Goal: Task Accomplishment & Management: Use online tool/utility

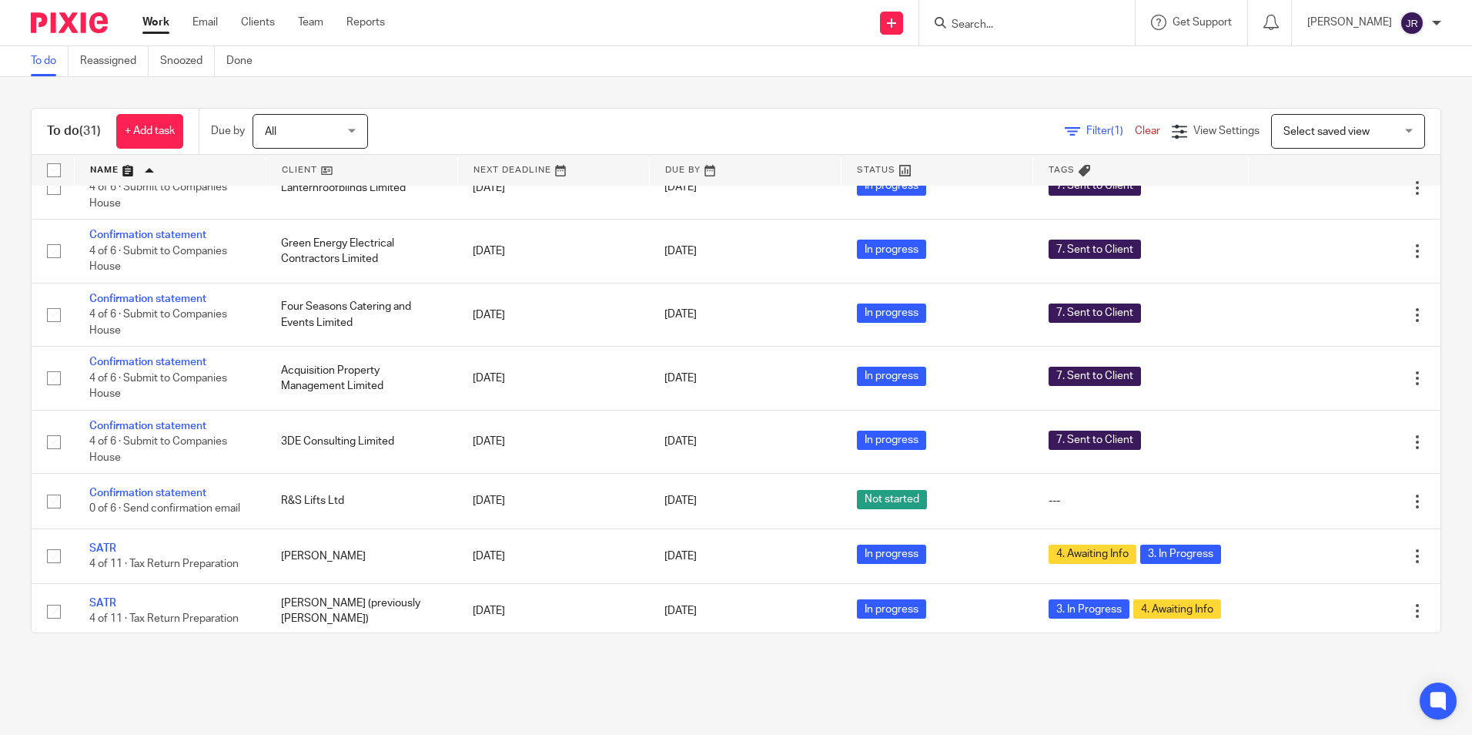
scroll to position [770, 0]
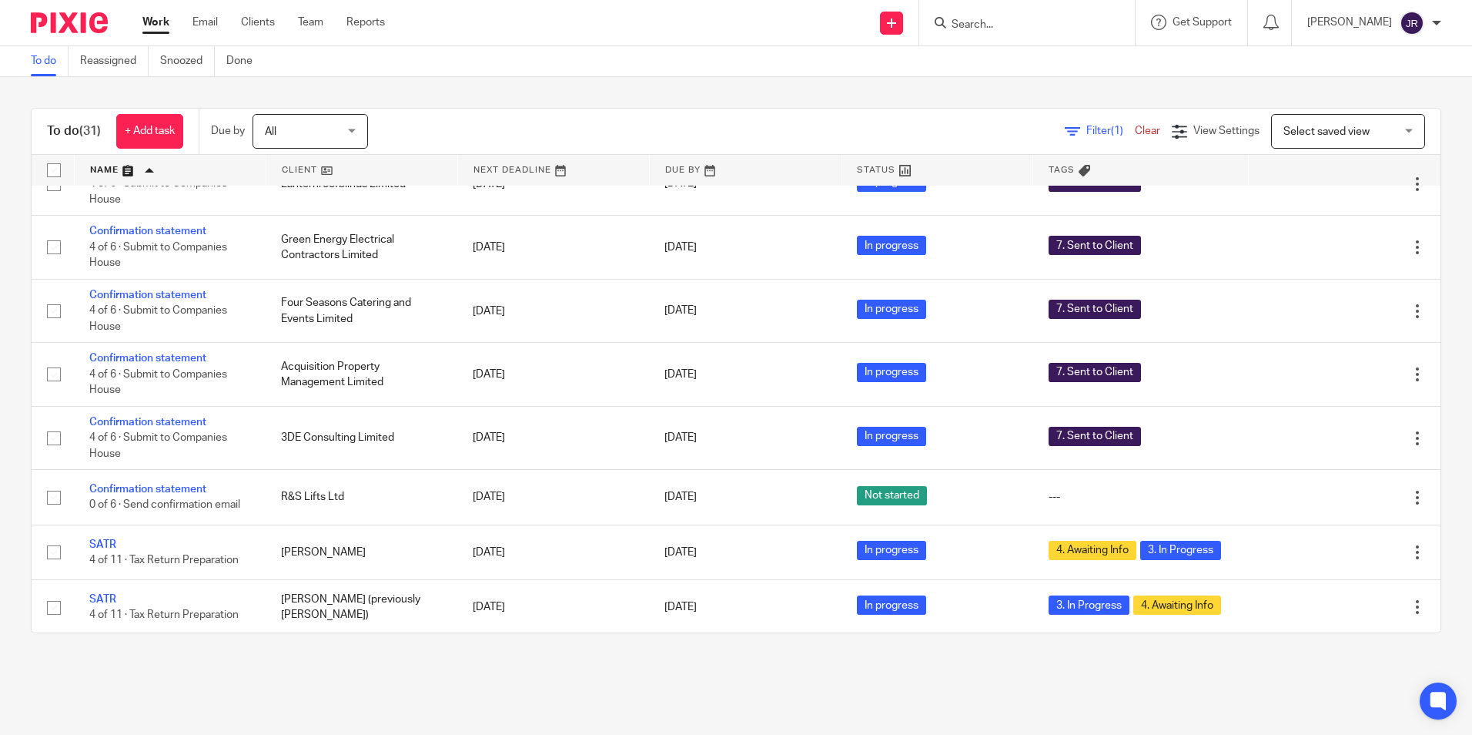
click at [1017, 27] on input "Search" at bounding box center [1019, 25] width 139 height 14
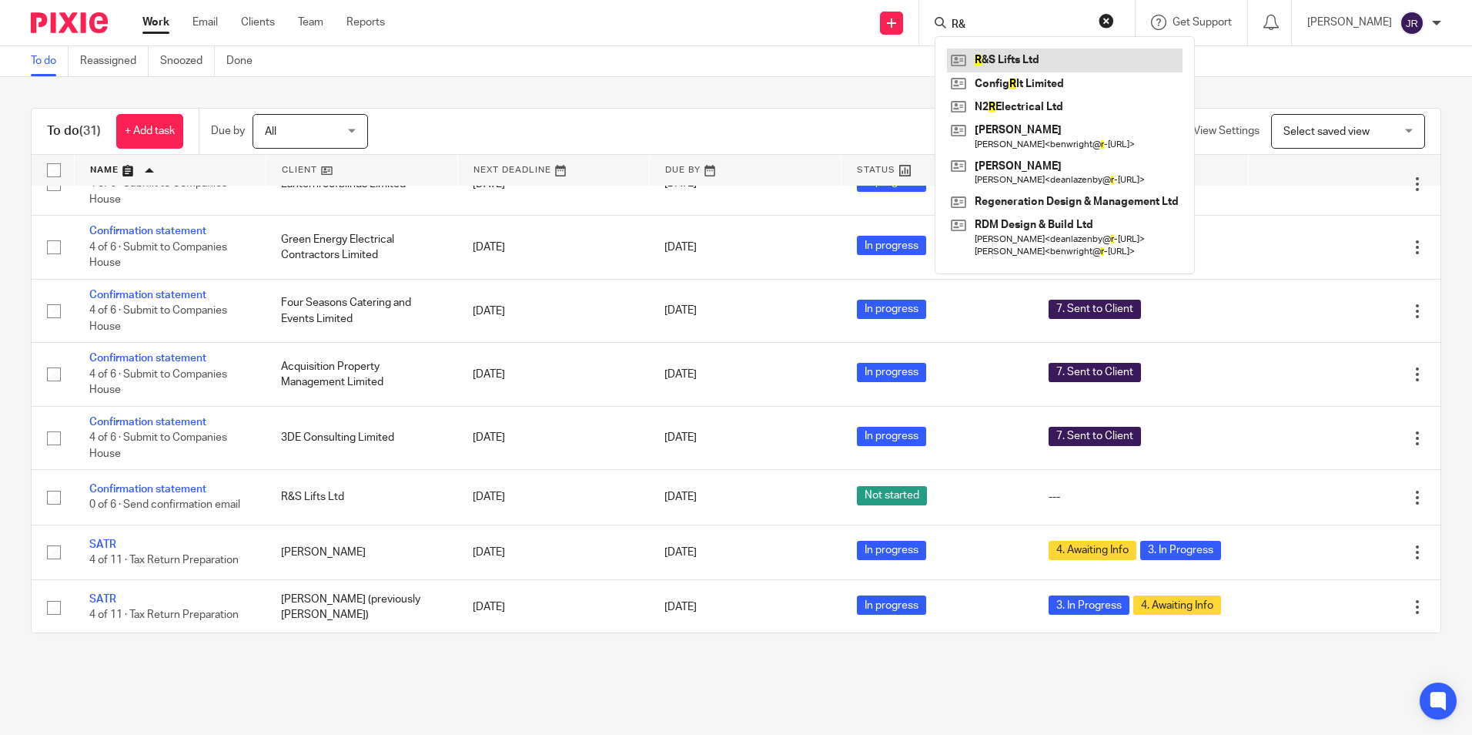
type input "R&"
click at [1027, 52] on link at bounding box center [1065, 60] width 236 height 23
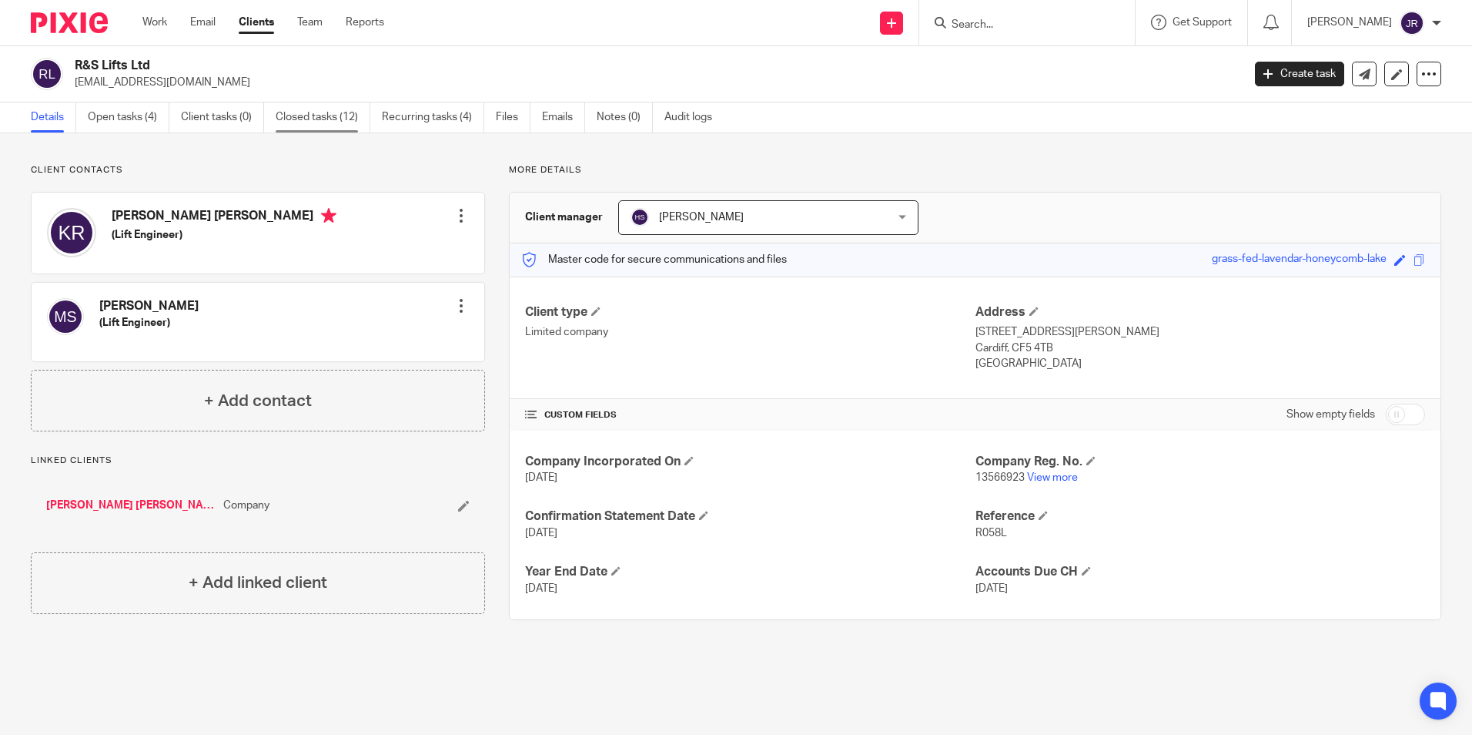
click at [327, 119] on link "Closed tasks (12)" at bounding box center [323, 117] width 95 height 30
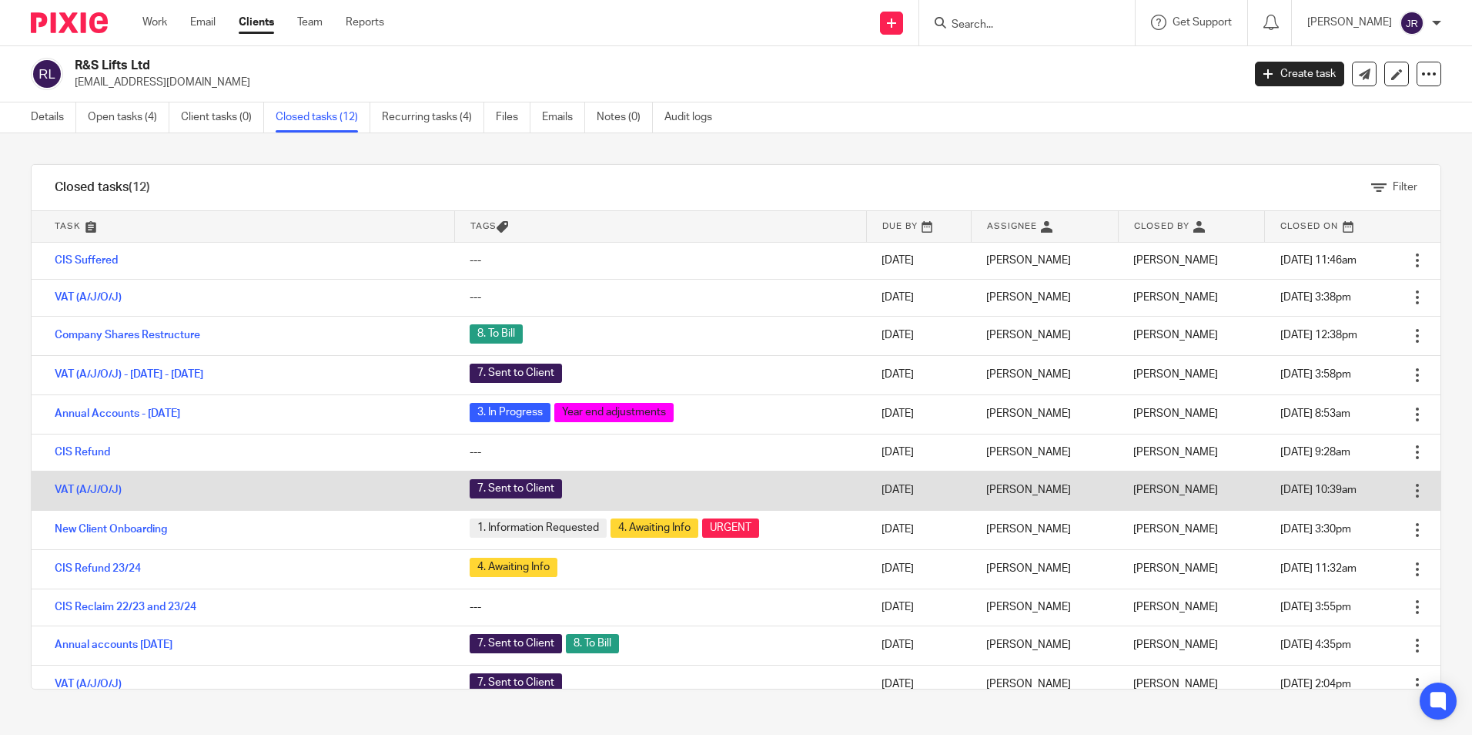
scroll to position [15, 0]
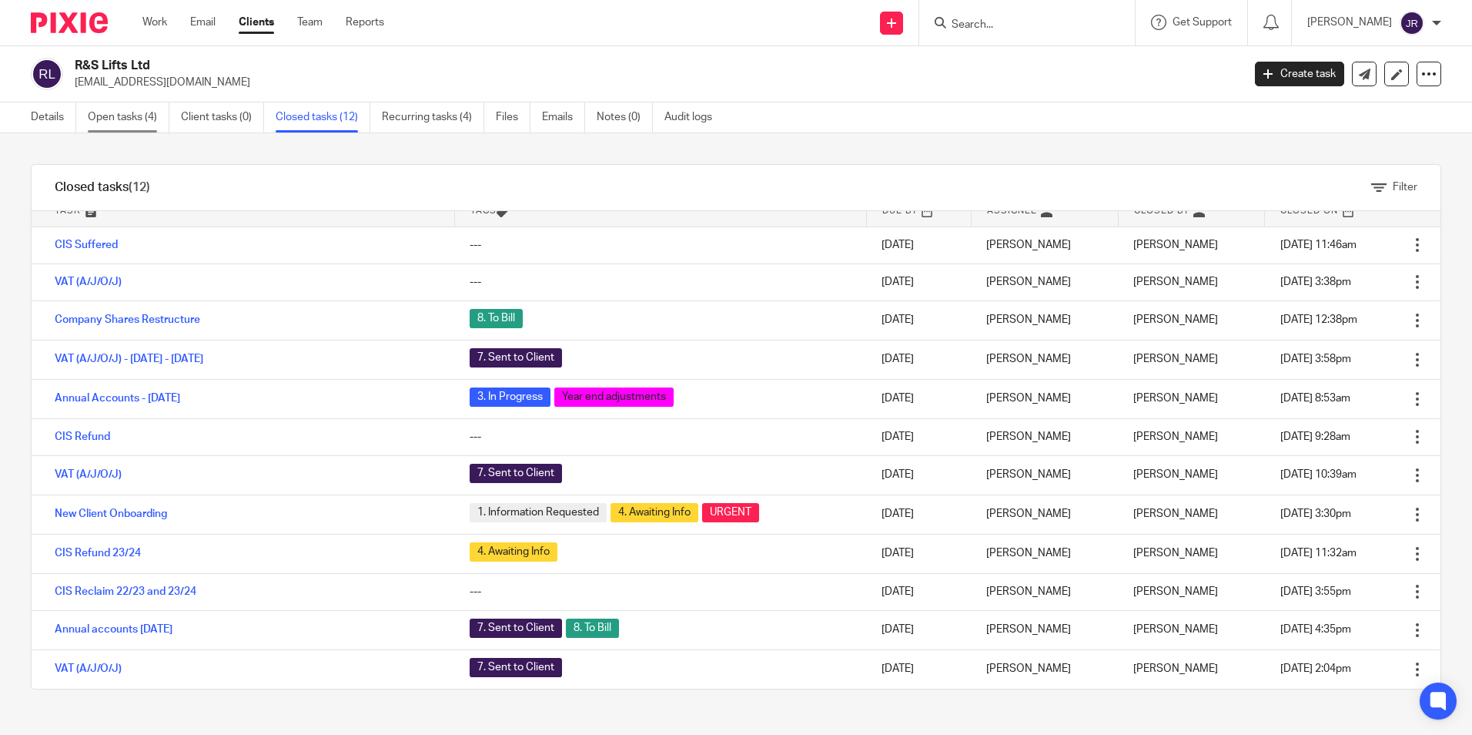
click at [115, 112] on link "Open tasks (4)" at bounding box center [129, 117] width 82 height 30
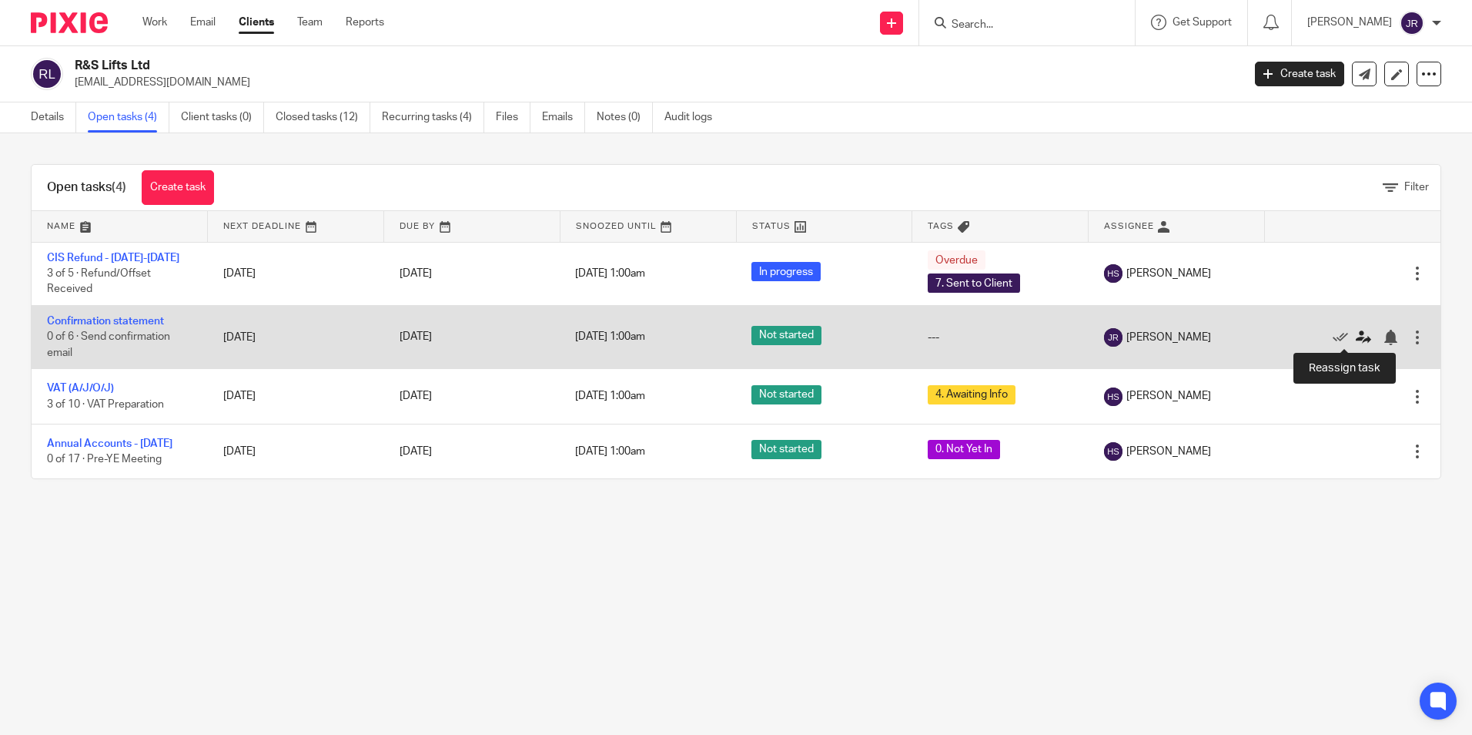
click at [1356, 343] on icon at bounding box center [1363, 337] width 15 height 15
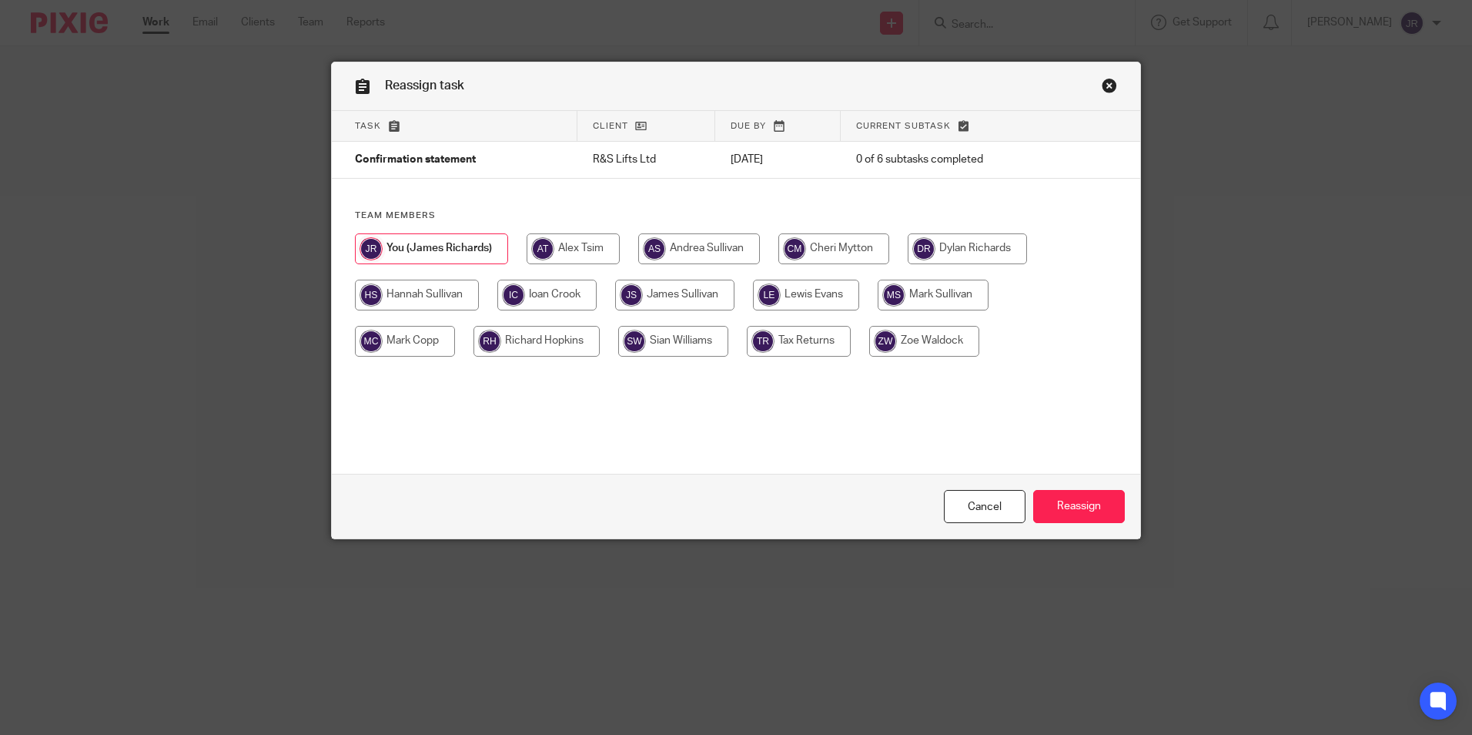
click at [844, 248] on input "radio" at bounding box center [833, 248] width 111 height 31
radio input "true"
click at [1078, 494] on input "Reassign" at bounding box center [1079, 506] width 92 height 33
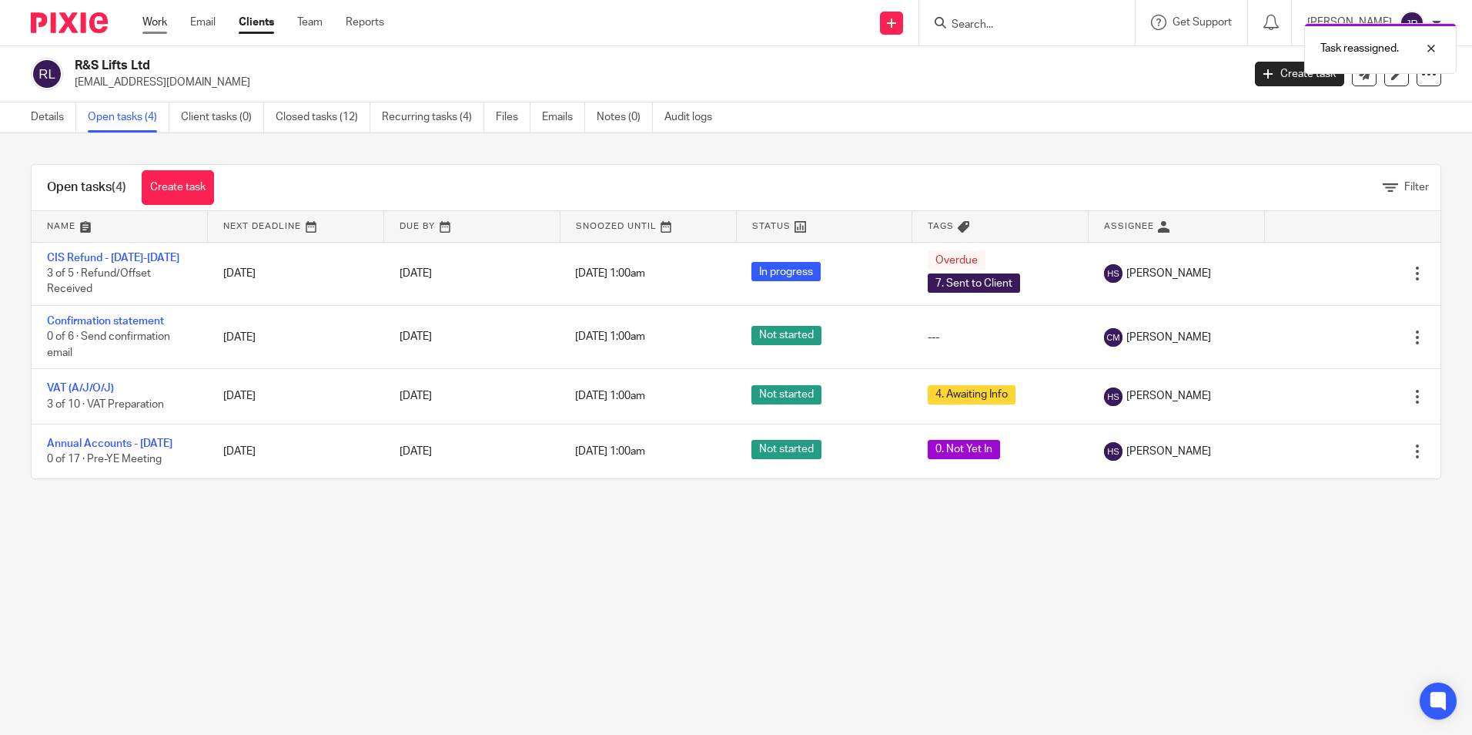
click at [166, 16] on link "Work" at bounding box center [154, 22] width 25 height 15
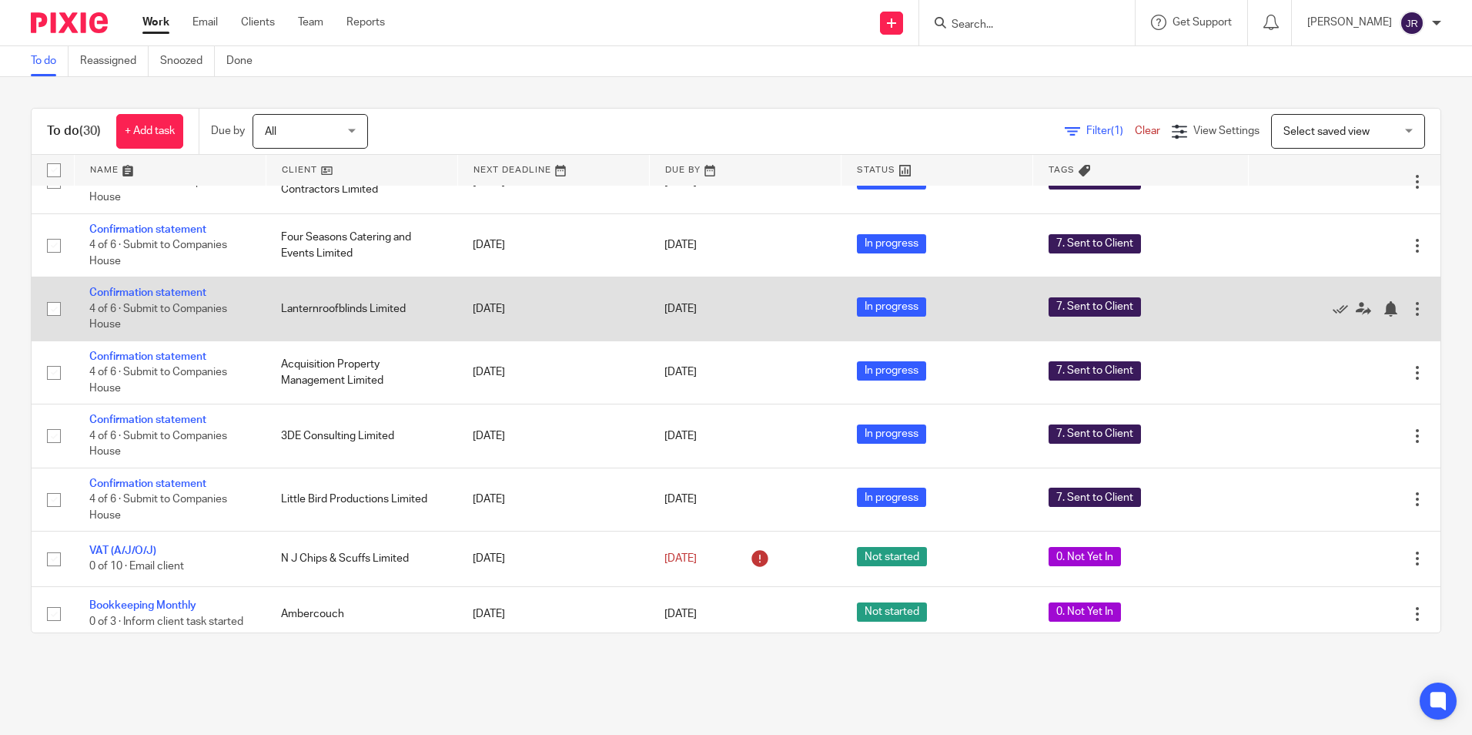
scroll to position [77, 0]
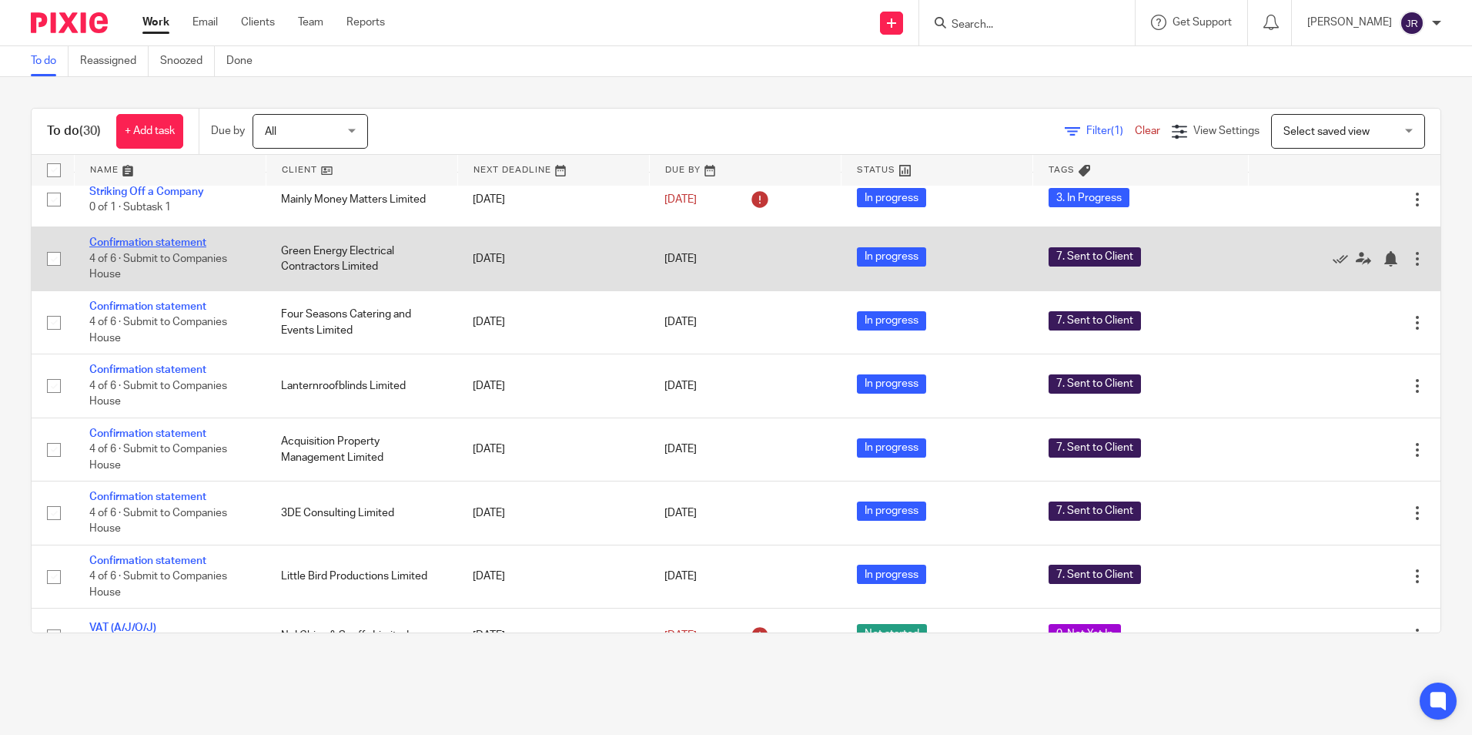
click at [169, 243] on link "Confirmation statement" at bounding box center [147, 242] width 117 height 11
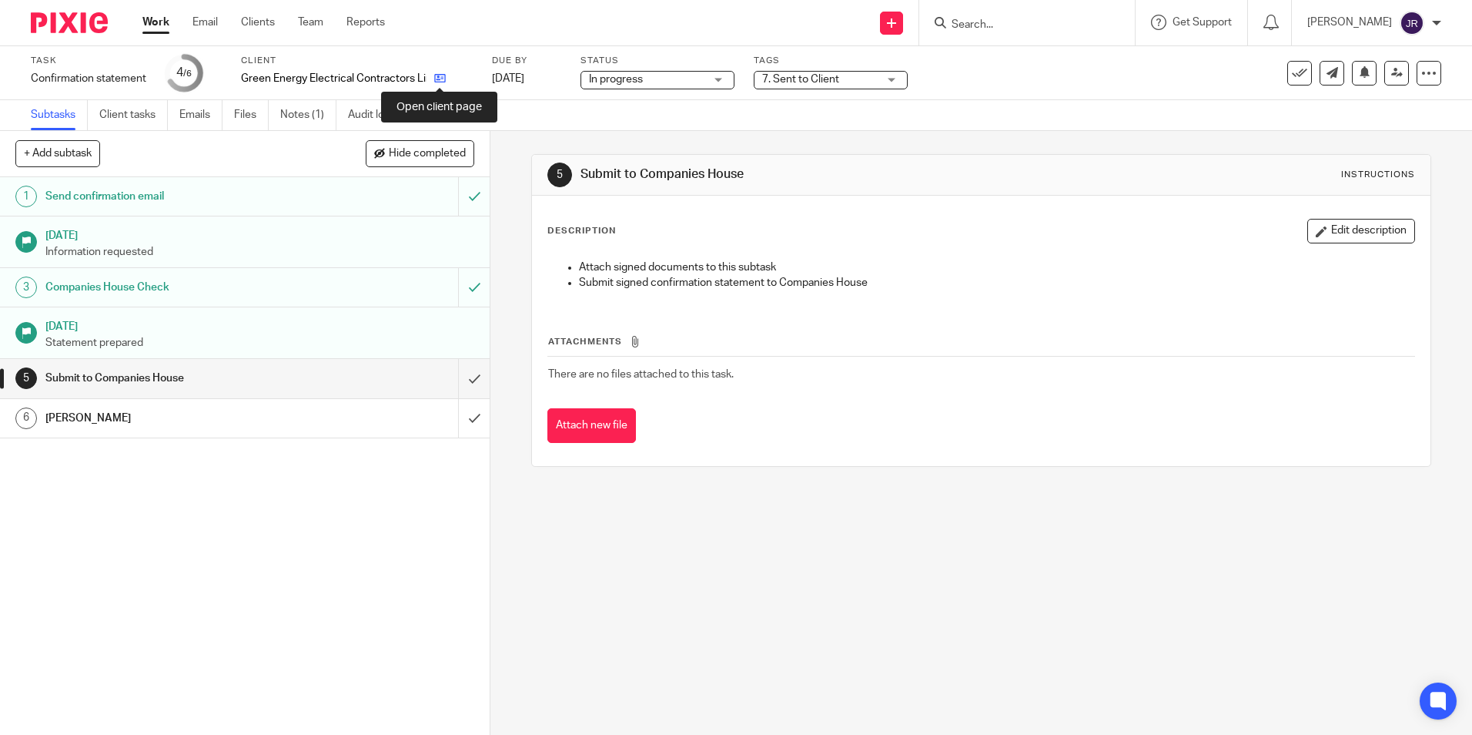
click at [440, 77] on icon at bounding box center [440, 78] width 12 height 12
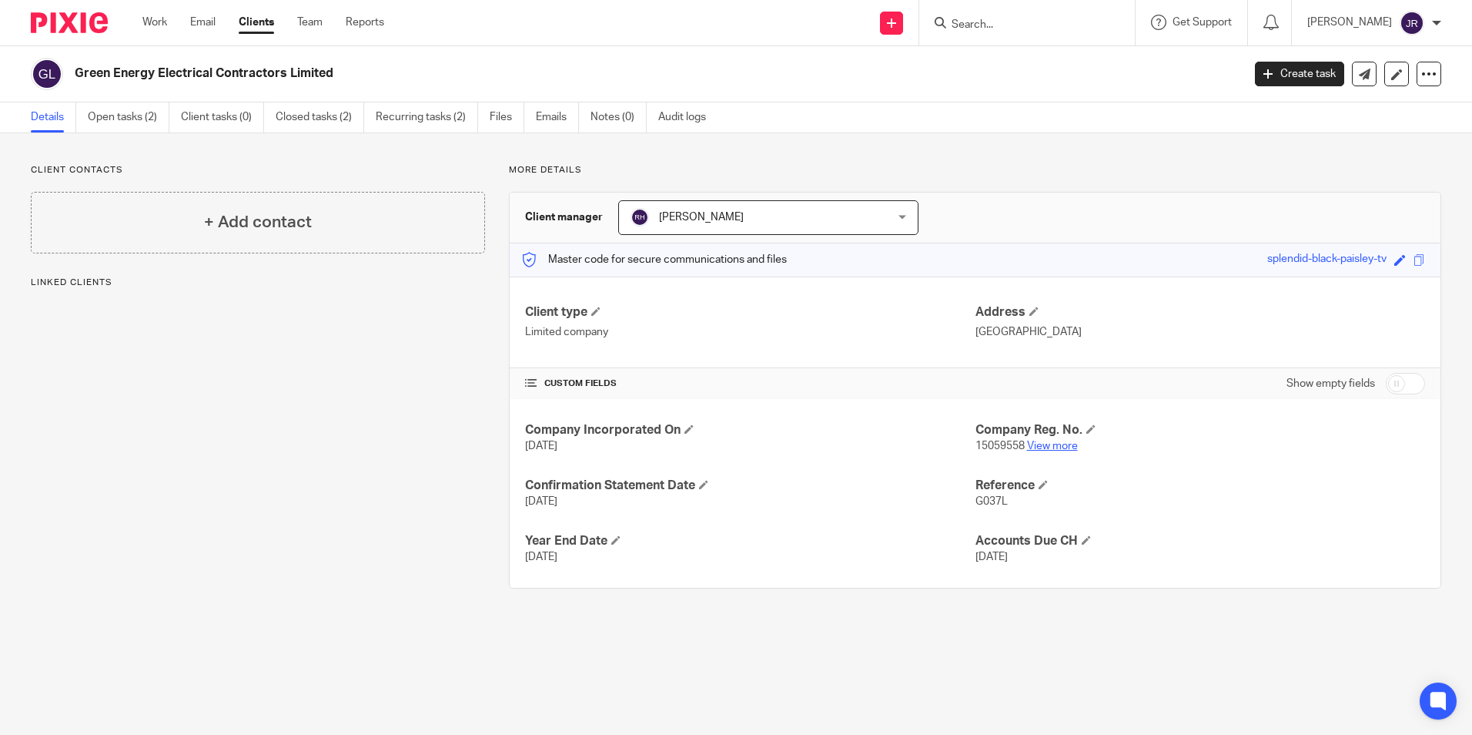
click at [1063, 449] on link "View more" at bounding box center [1052, 445] width 51 height 11
click at [128, 111] on link "Open tasks (2)" at bounding box center [129, 117] width 82 height 30
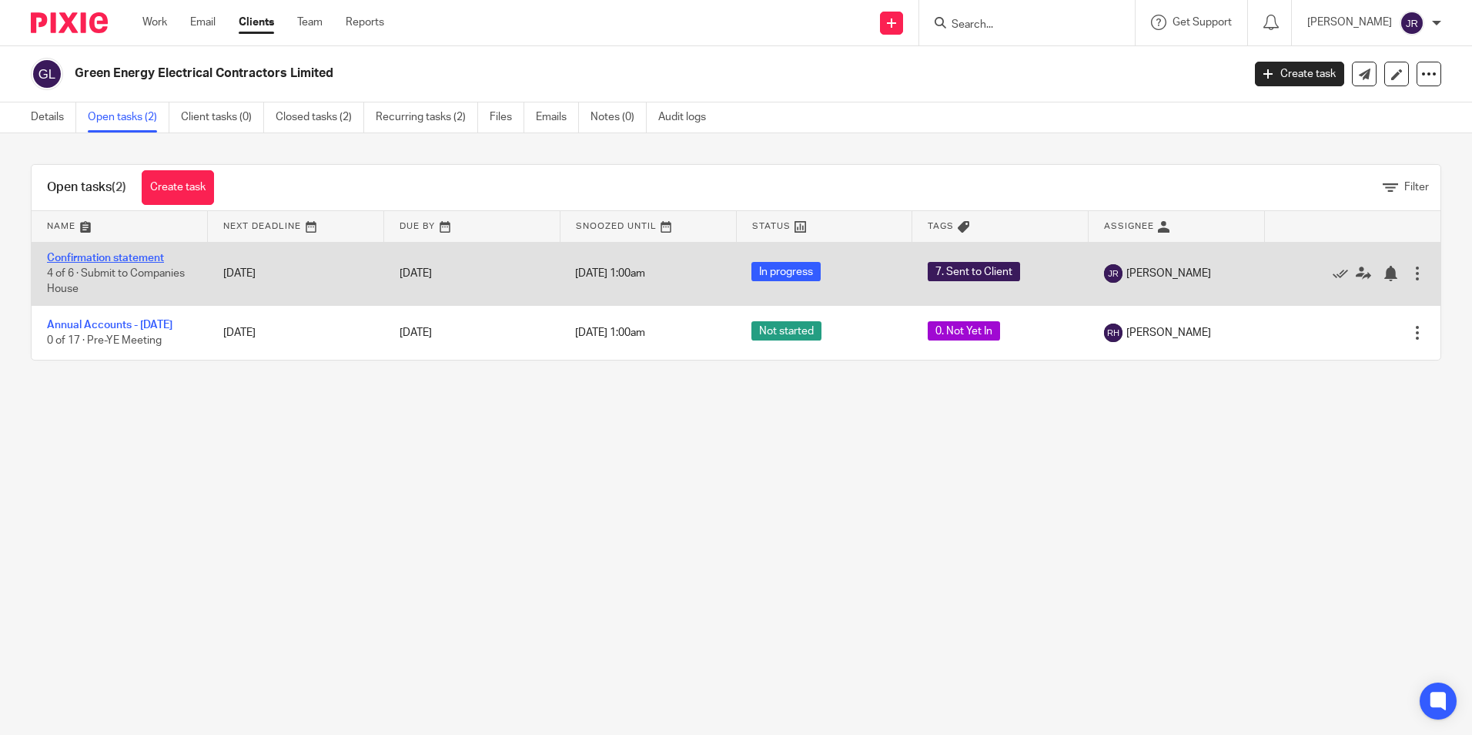
click at [152, 259] on link "Confirmation statement" at bounding box center [105, 258] width 117 height 11
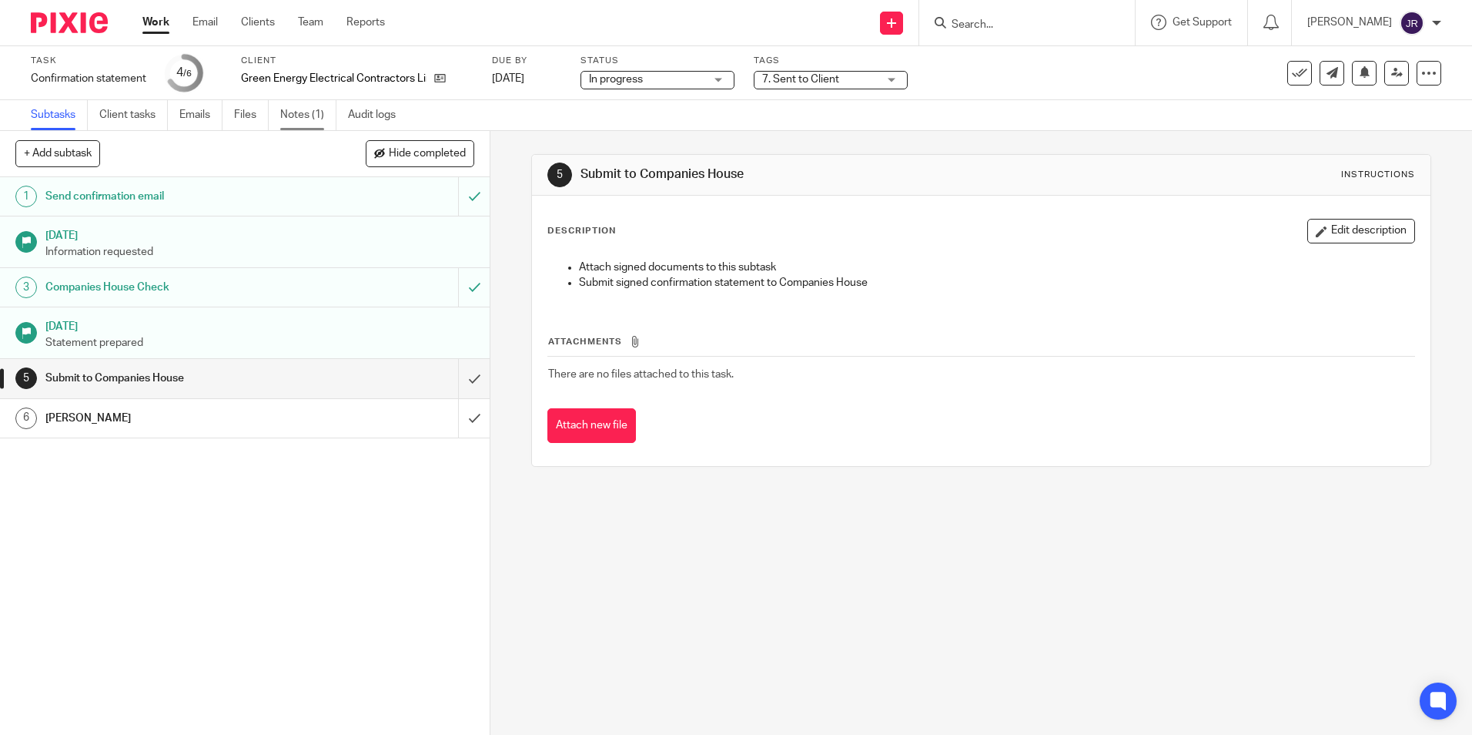
click at [289, 119] on link "Notes (1)" at bounding box center [308, 115] width 56 height 30
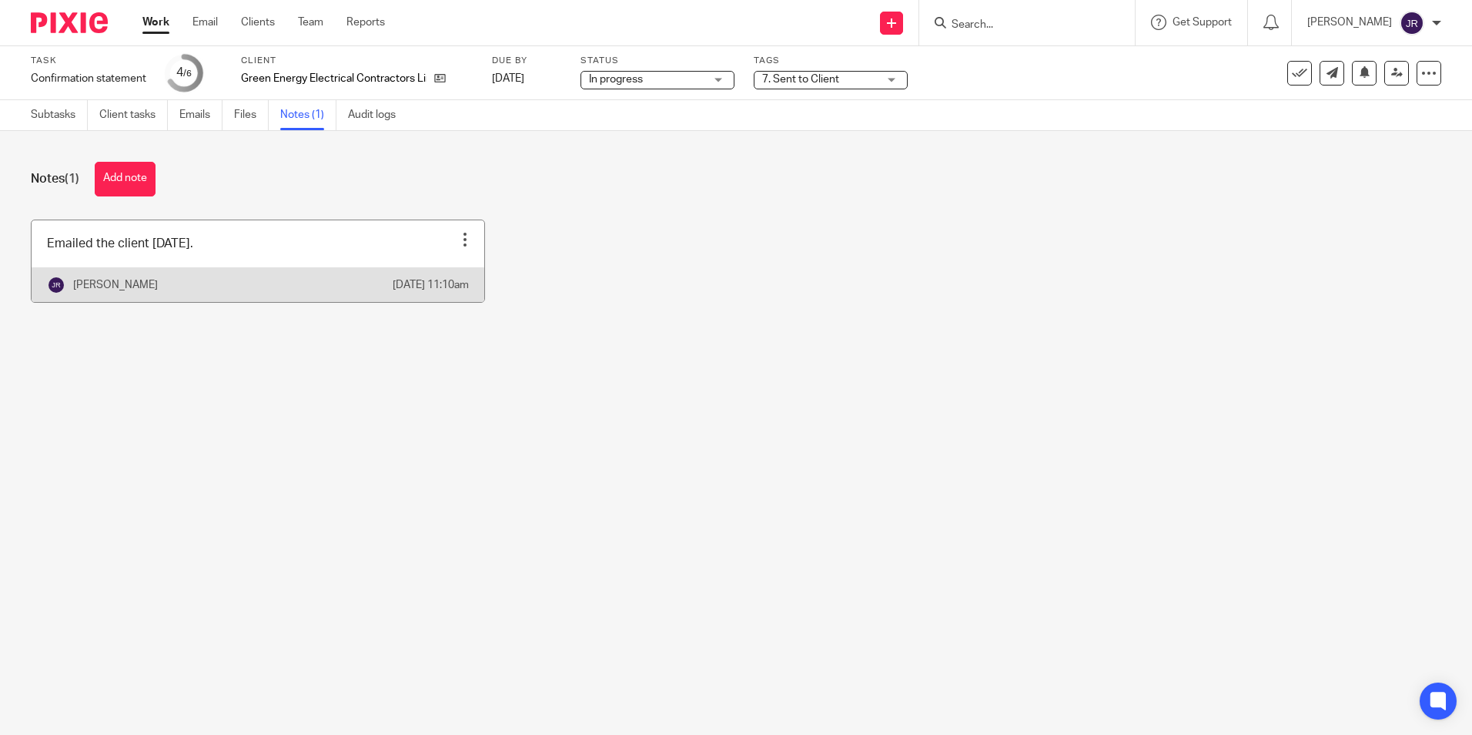
click at [283, 253] on link at bounding box center [258, 261] width 453 height 82
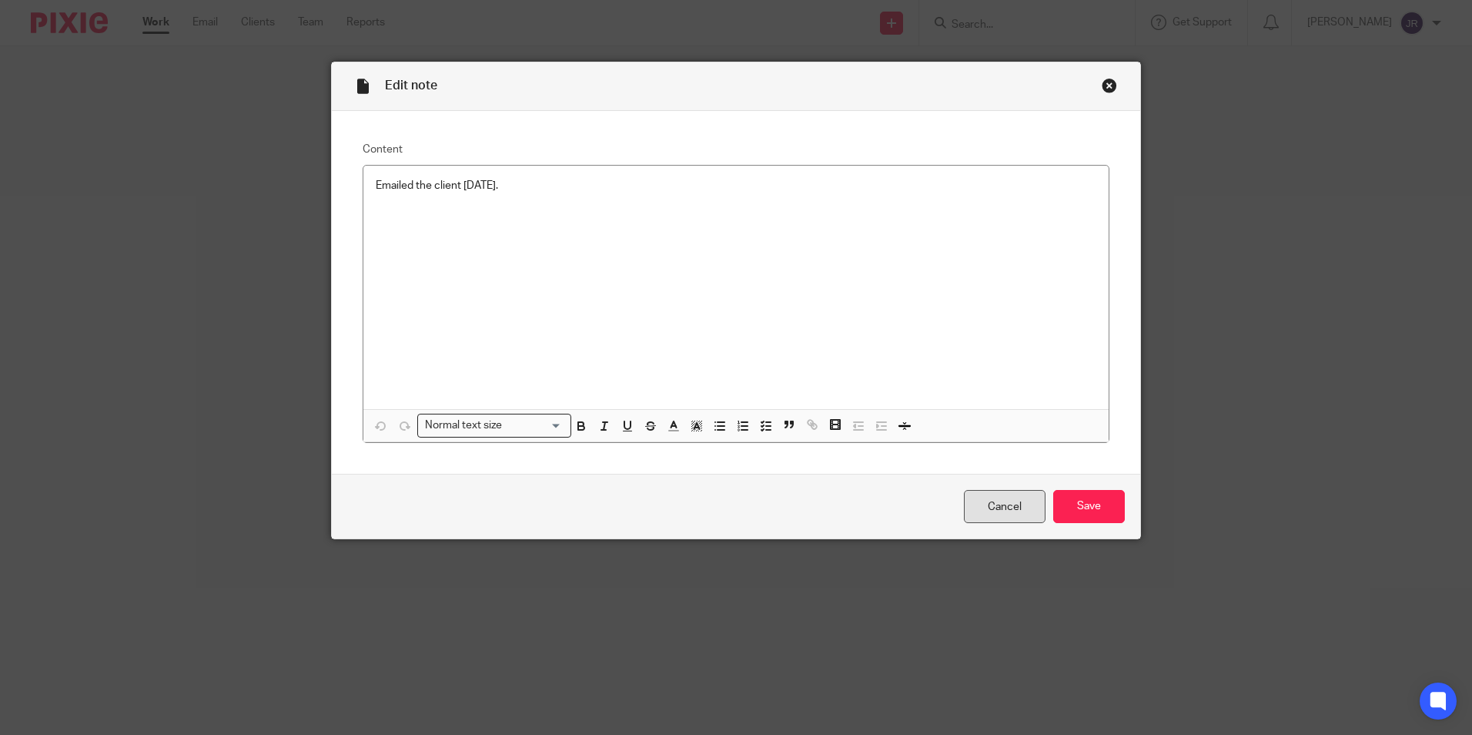
click at [1028, 514] on link "Cancel" at bounding box center [1005, 506] width 82 height 33
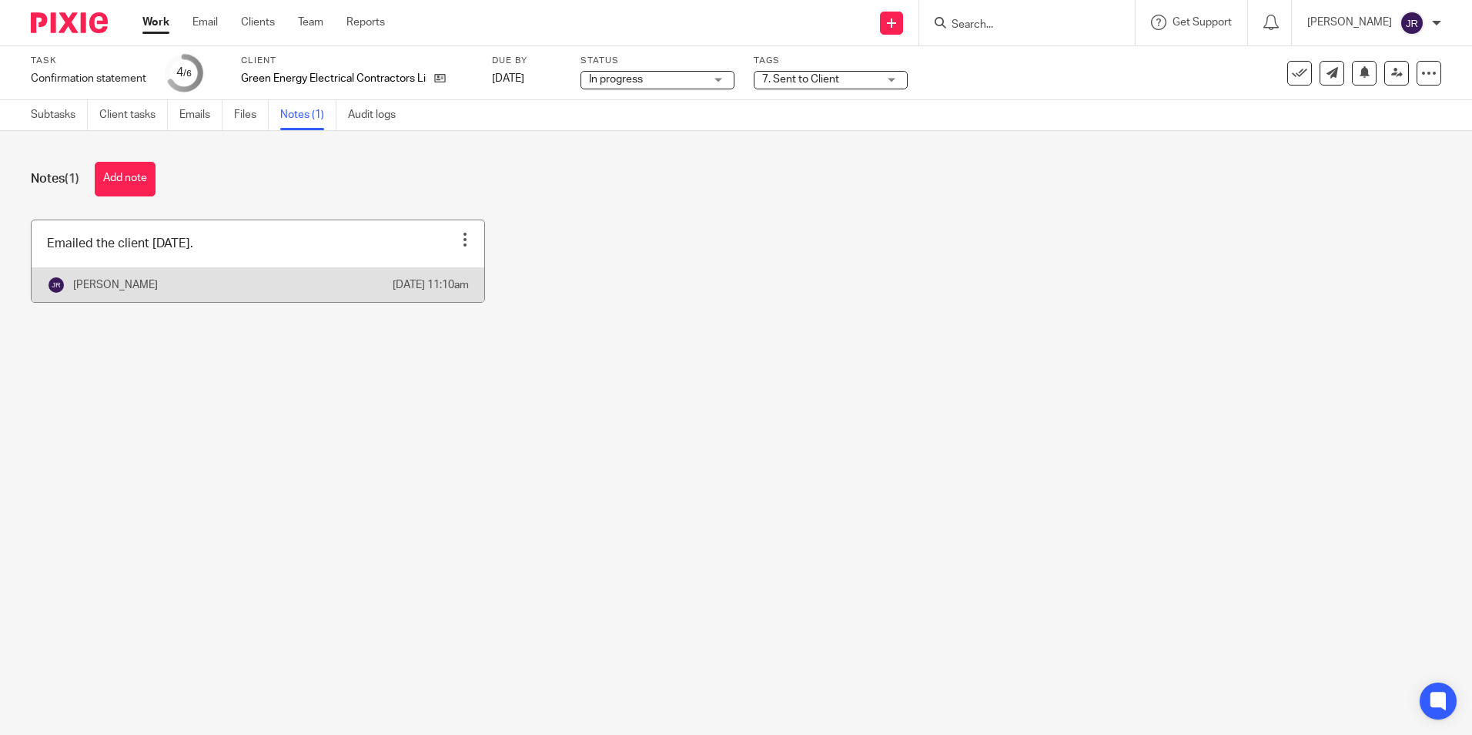
click at [345, 249] on link at bounding box center [258, 261] width 453 height 82
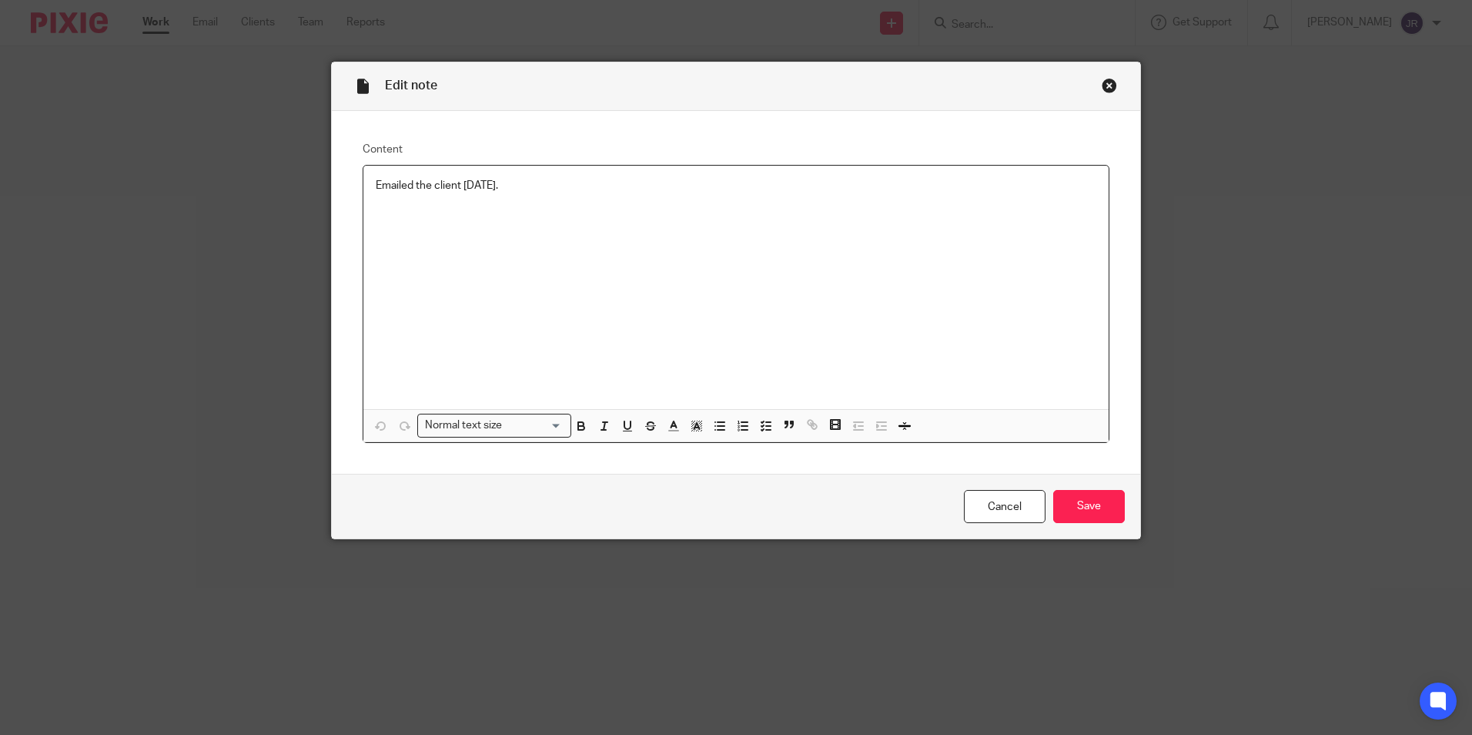
click at [519, 185] on p "Emailed the client [DATE]." at bounding box center [736, 185] width 721 height 15
click at [1103, 506] on input "Save" at bounding box center [1089, 506] width 72 height 33
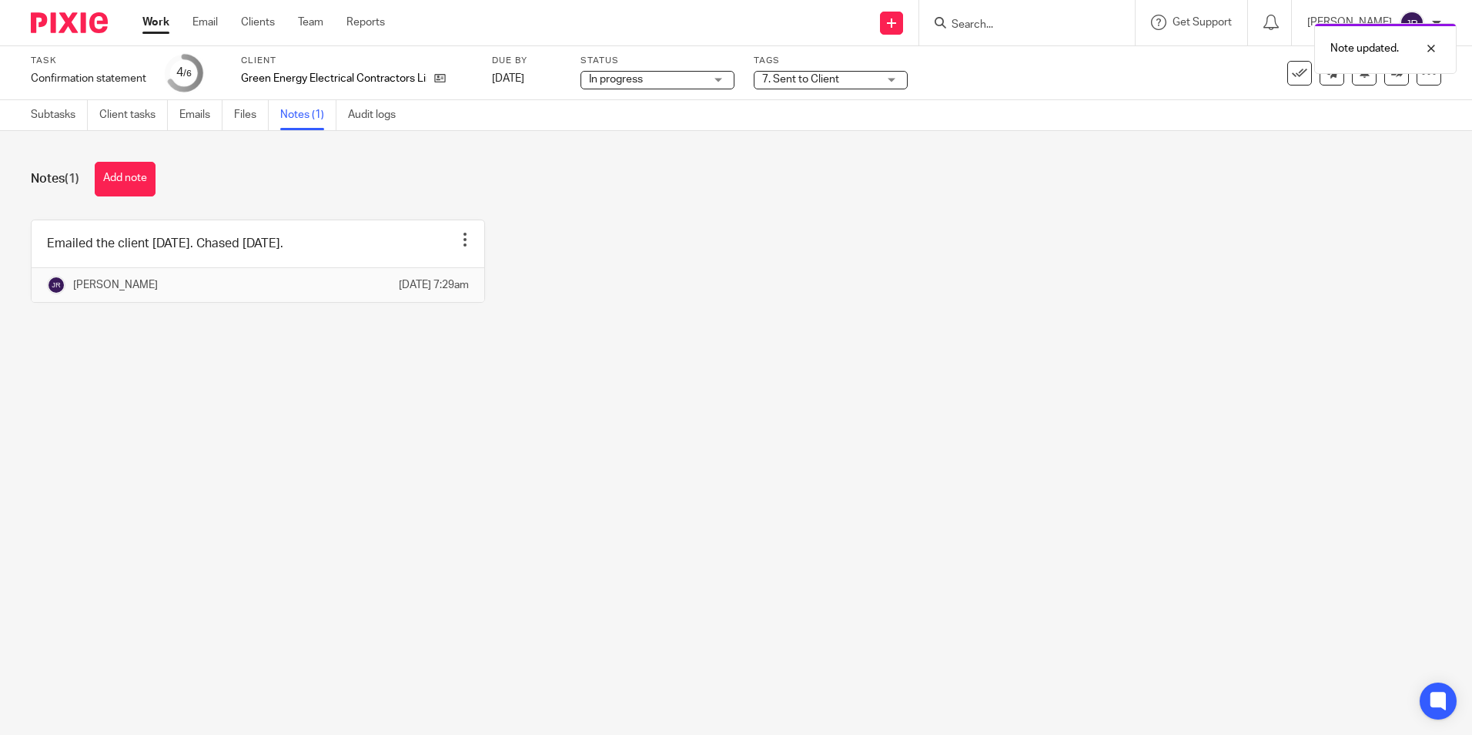
click at [159, 29] on link "Work" at bounding box center [155, 22] width 27 height 15
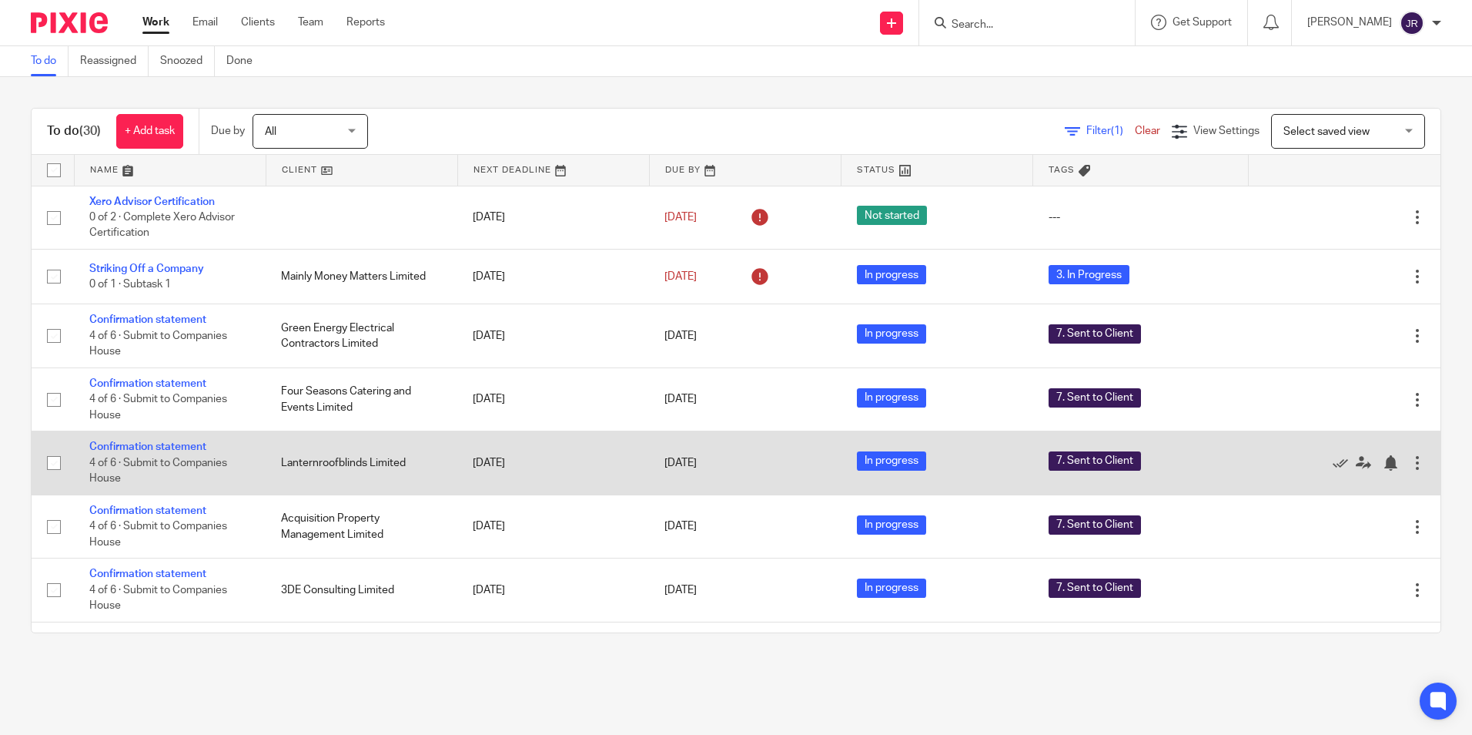
scroll to position [77, 0]
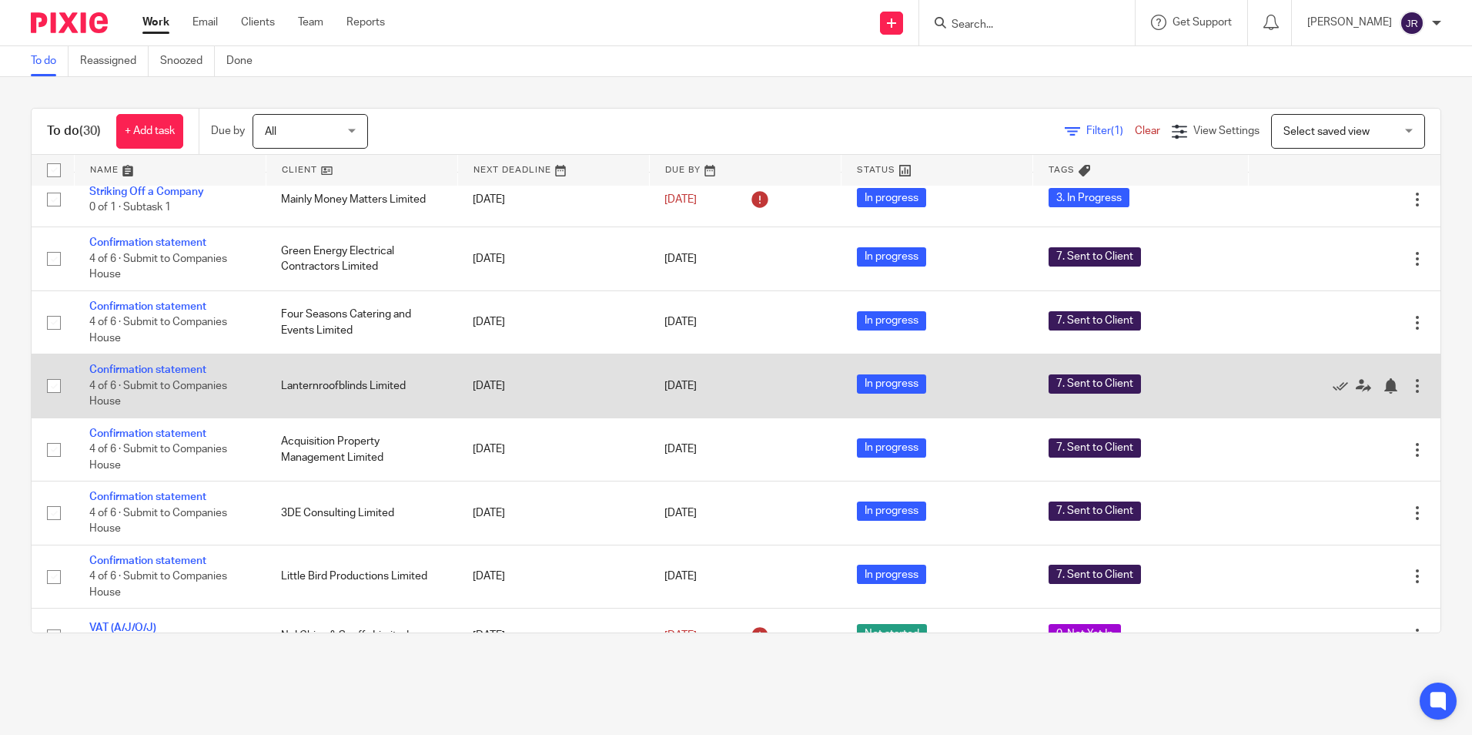
click at [170, 376] on td "Confirmation statement 4 of 6 · Submit to Companies House" at bounding box center [170, 385] width 192 height 63
click at [172, 373] on link "Confirmation statement" at bounding box center [147, 369] width 117 height 11
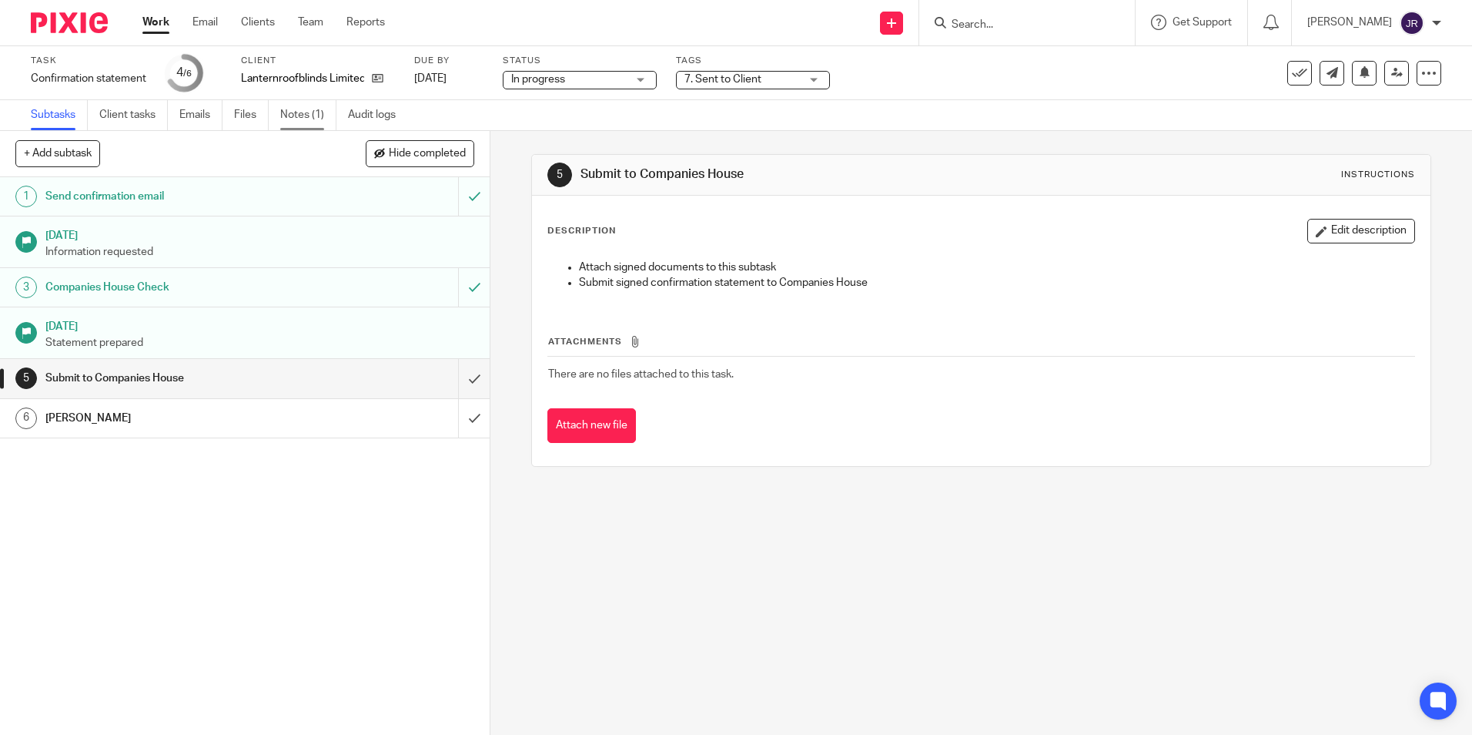
click at [296, 109] on link "Notes (1)" at bounding box center [308, 115] width 56 height 30
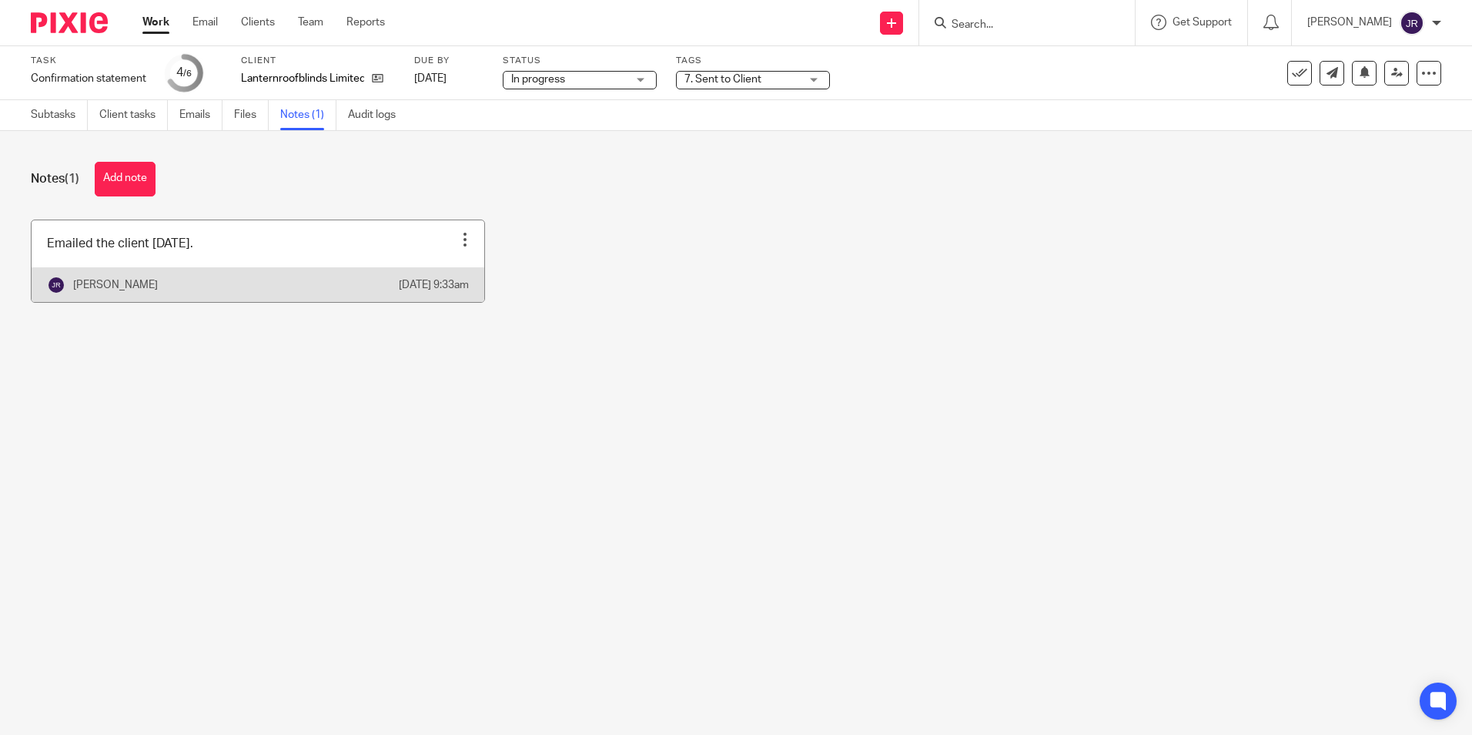
click at [331, 258] on link at bounding box center [258, 261] width 453 height 82
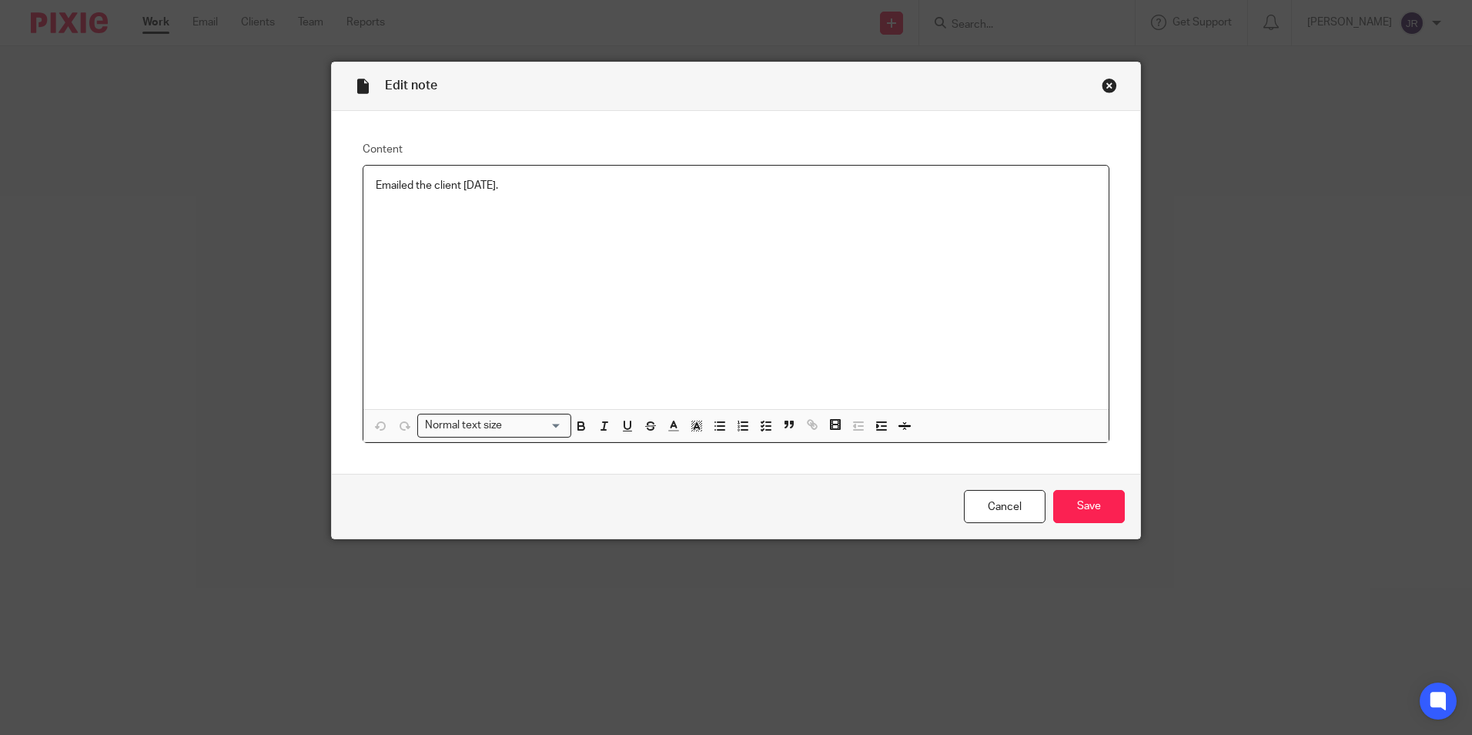
click at [531, 179] on p "Emailed the client [DATE]." at bounding box center [736, 185] width 721 height 15
click at [1070, 507] on input "Save" at bounding box center [1089, 506] width 72 height 33
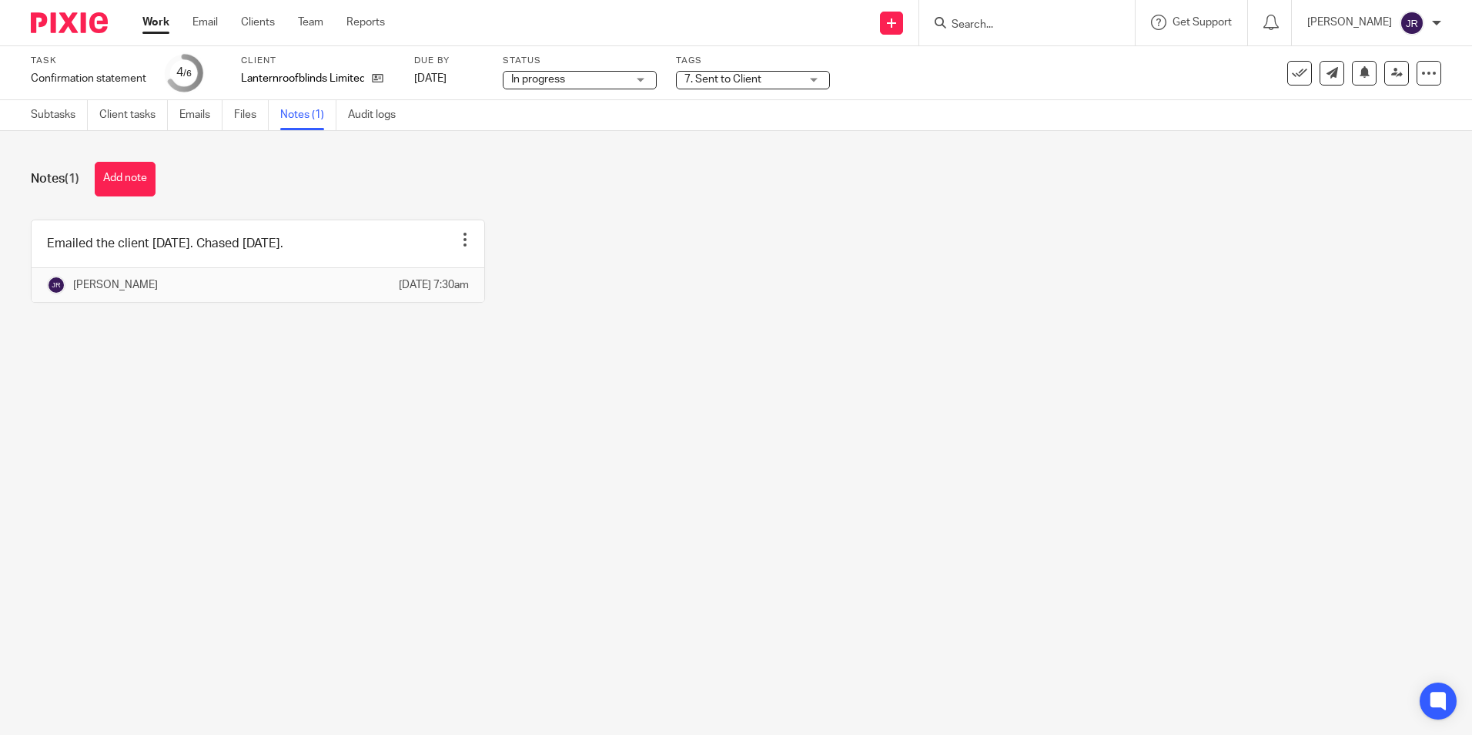
click at [165, 21] on link "Work" at bounding box center [155, 22] width 27 height 15
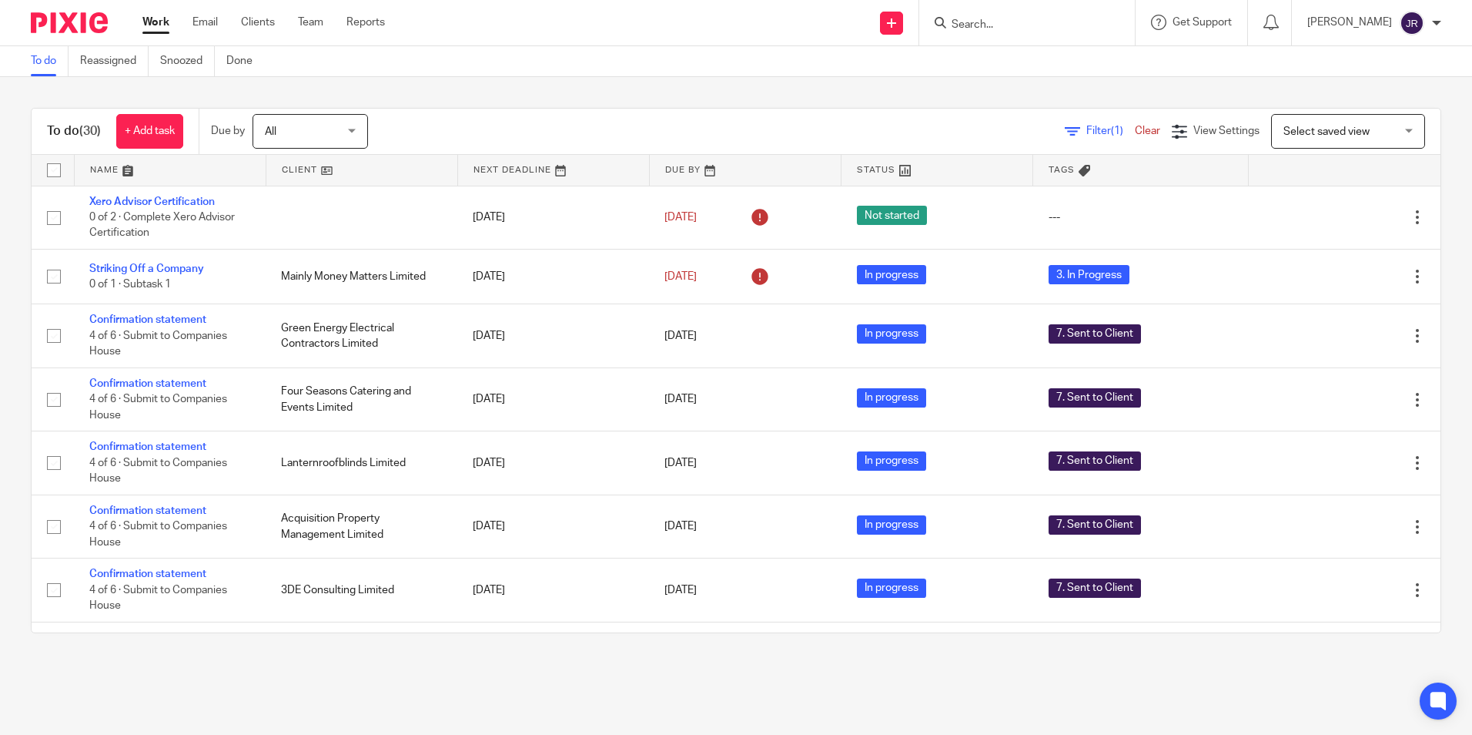
click at [112, 166] on link at bounding box center [170, 170] width 191 height 31
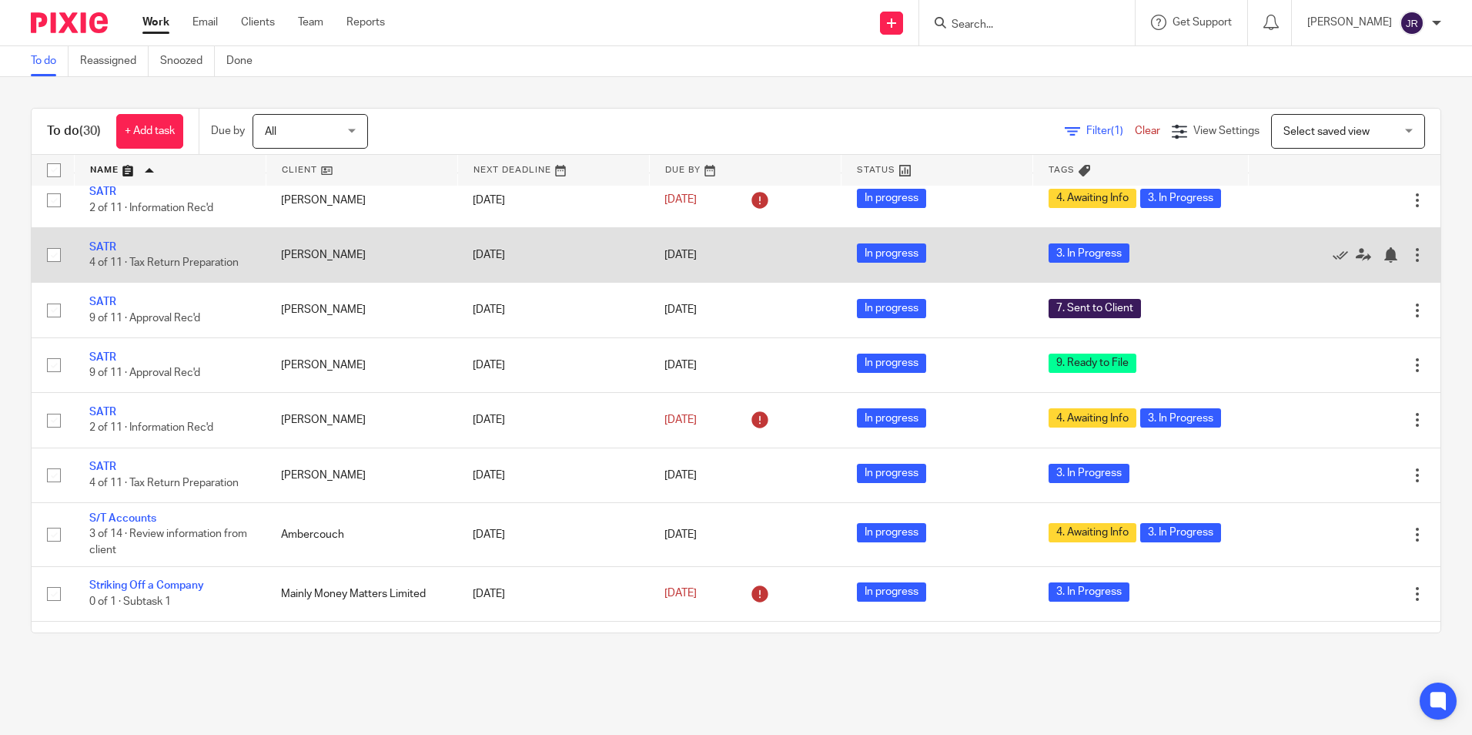
scroll to position [1371, 0]
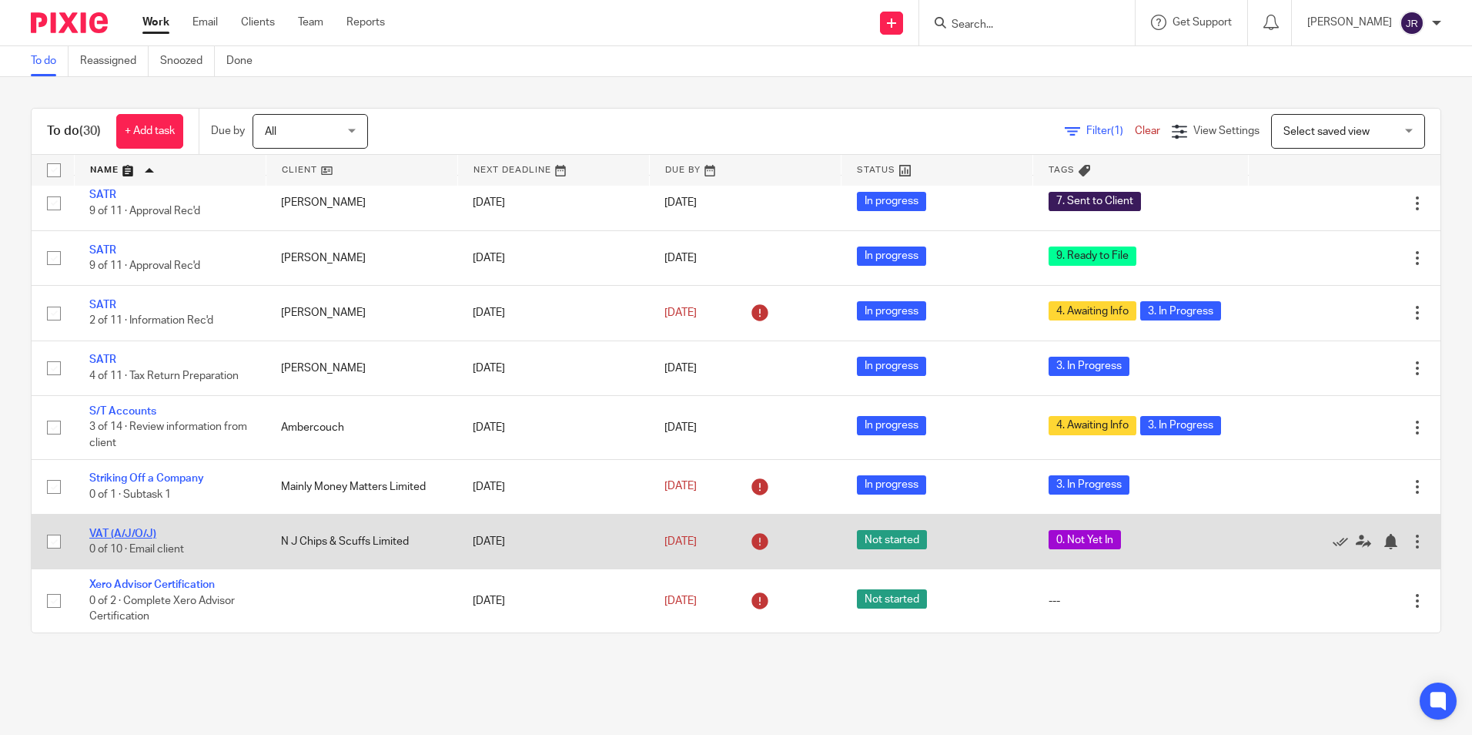
click at [139, 529] on link "VAT (A/J/O/J)" at bounding box center [122, 533] width 67 height 11
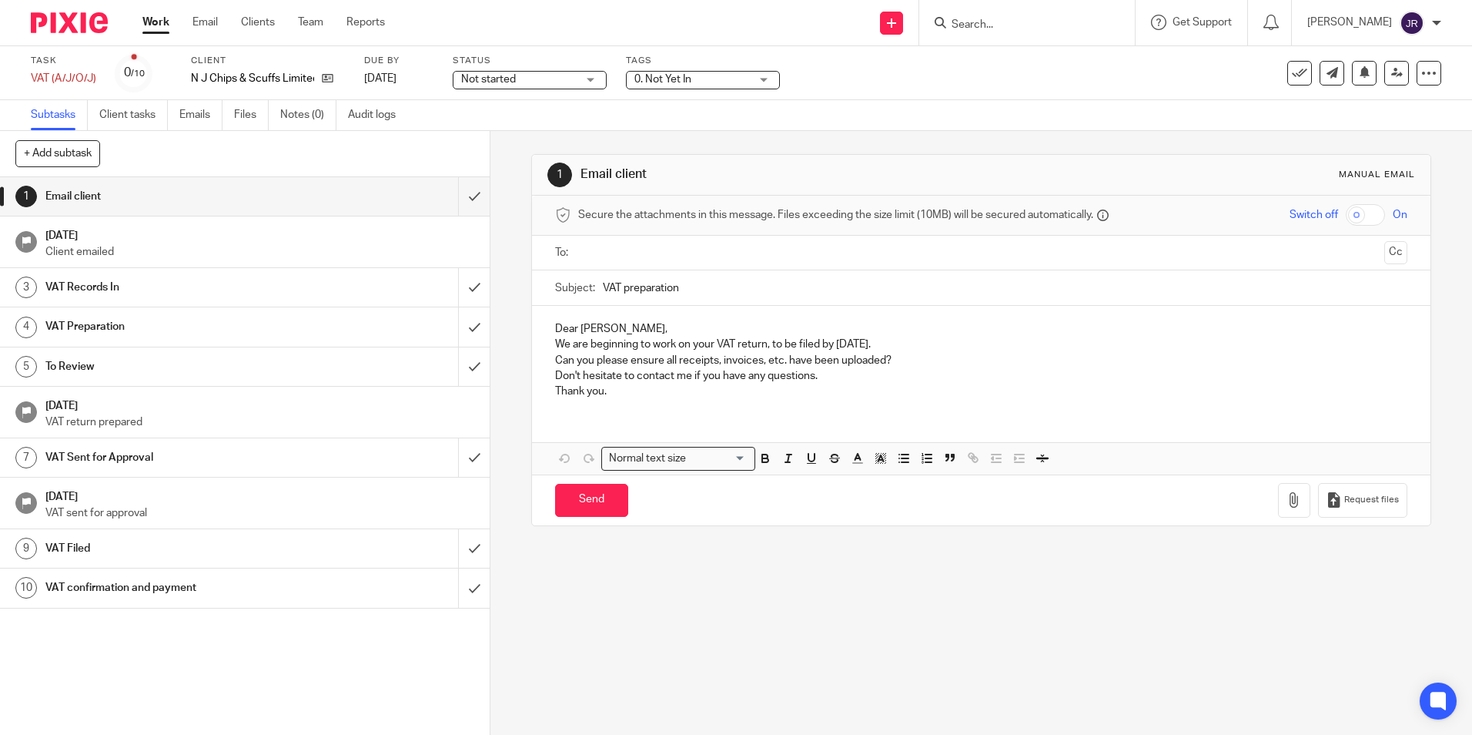
click at [595, 84] on div "Not started Not started" at bounding box center [530, 80] width 154 height 18
click at [676, 109] on div "Subtasks Client tasks Emails Files Notes (0) Audit logs" at bounding box center [736, 115] width 1472 height 31
click at [775, 82] on div "0. Not Yet In" at bounding box center [703, 80] width 154 height 18
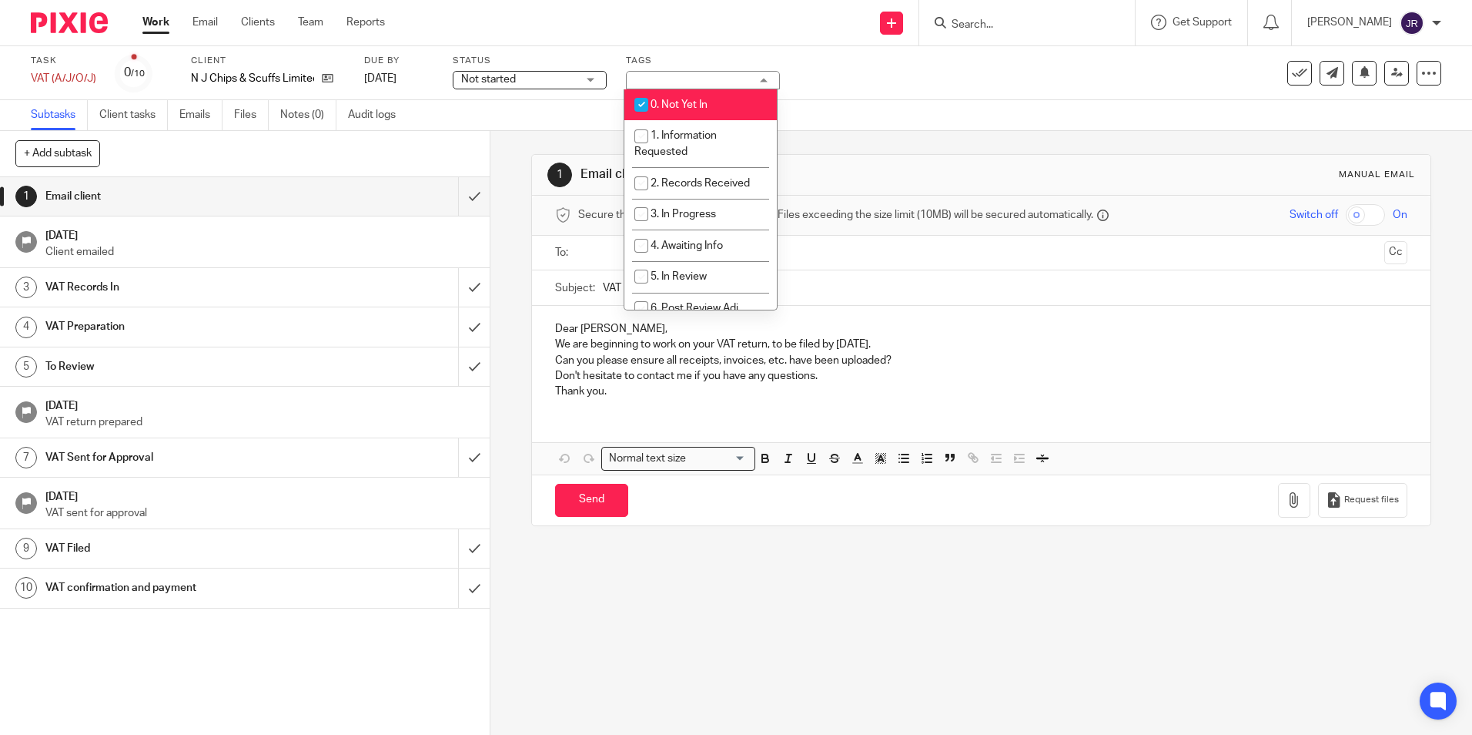
click at [700, 108] on span "0. Not Yet In" at bounding box center [679, 104] width 57 height 11
checkbox input "false"
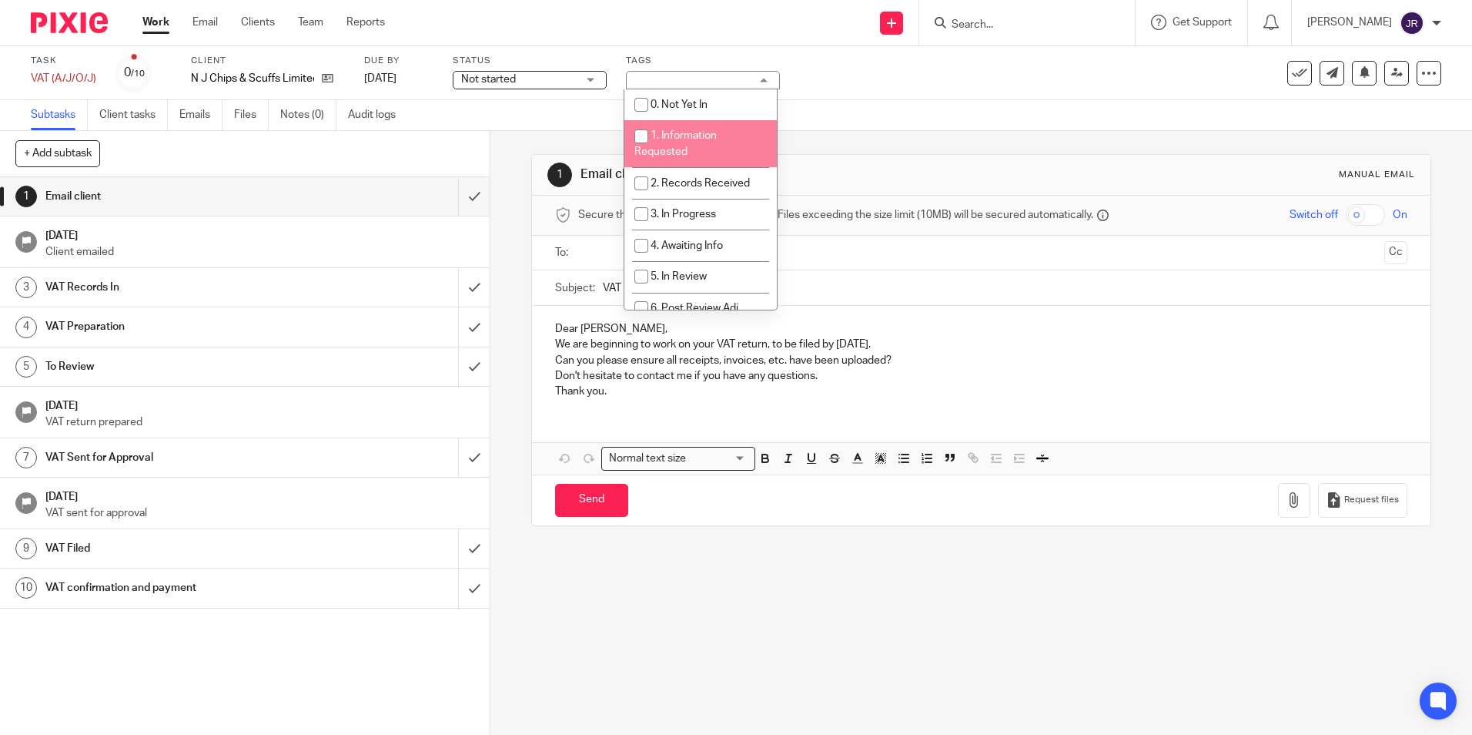
click at [702, 129] on li "1. Information Requested" at bounding box center [700, 143] width 152 height 47
checkbox input "true"
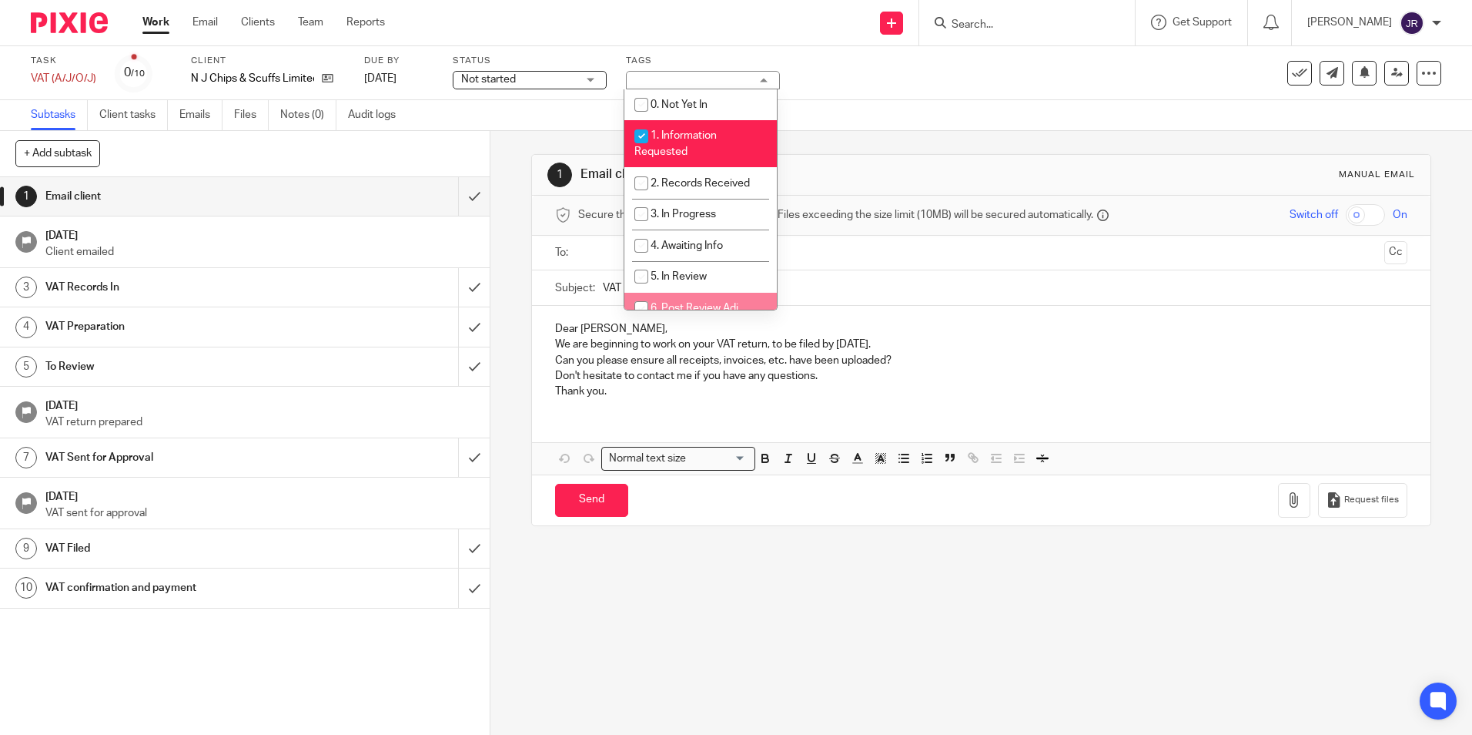
click at [708, 609] on div "1 Email client Manual email Secure the attachments in this message. Files excee…" at bounding box center [981, 433] width 982 height 604
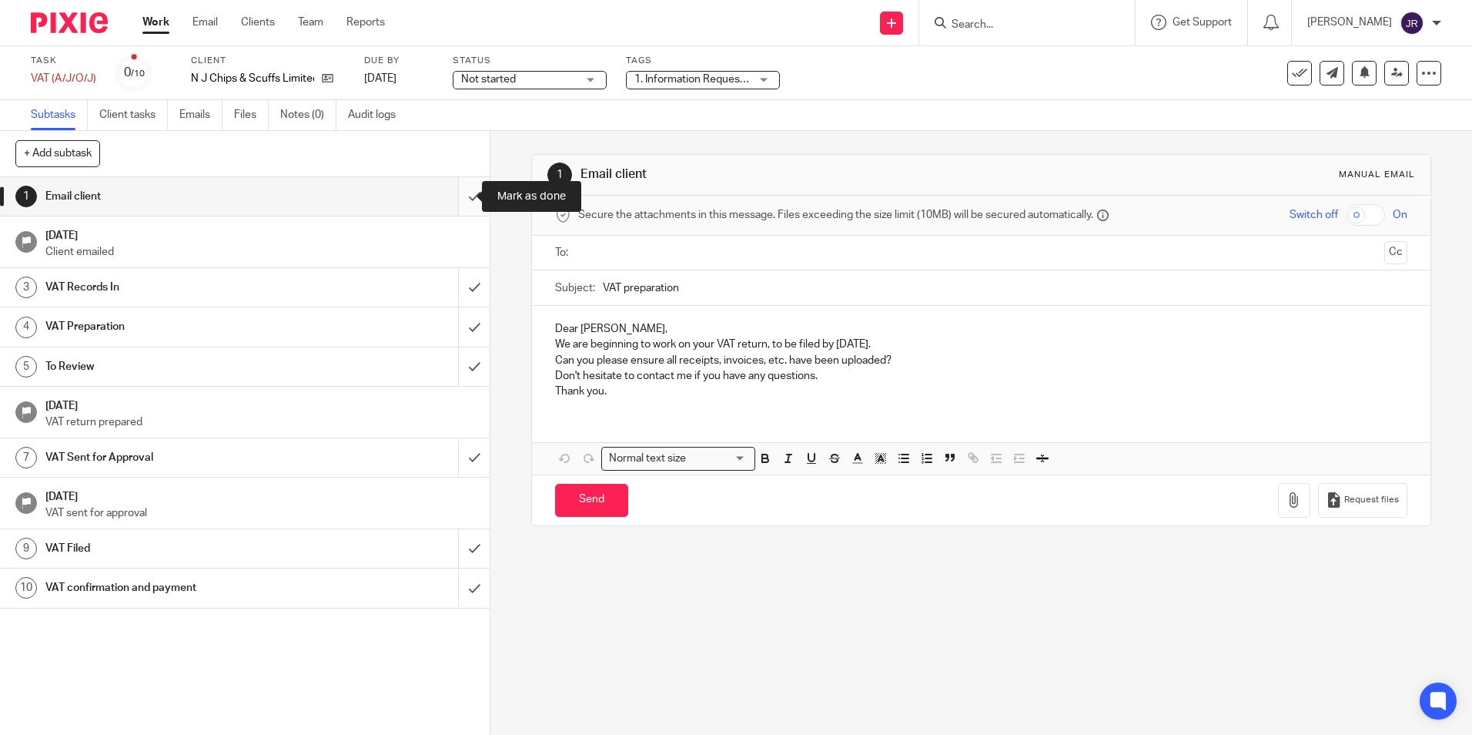
click at [455, 189] on input "submit" at bounding box center [245, 196] width 490 height 38
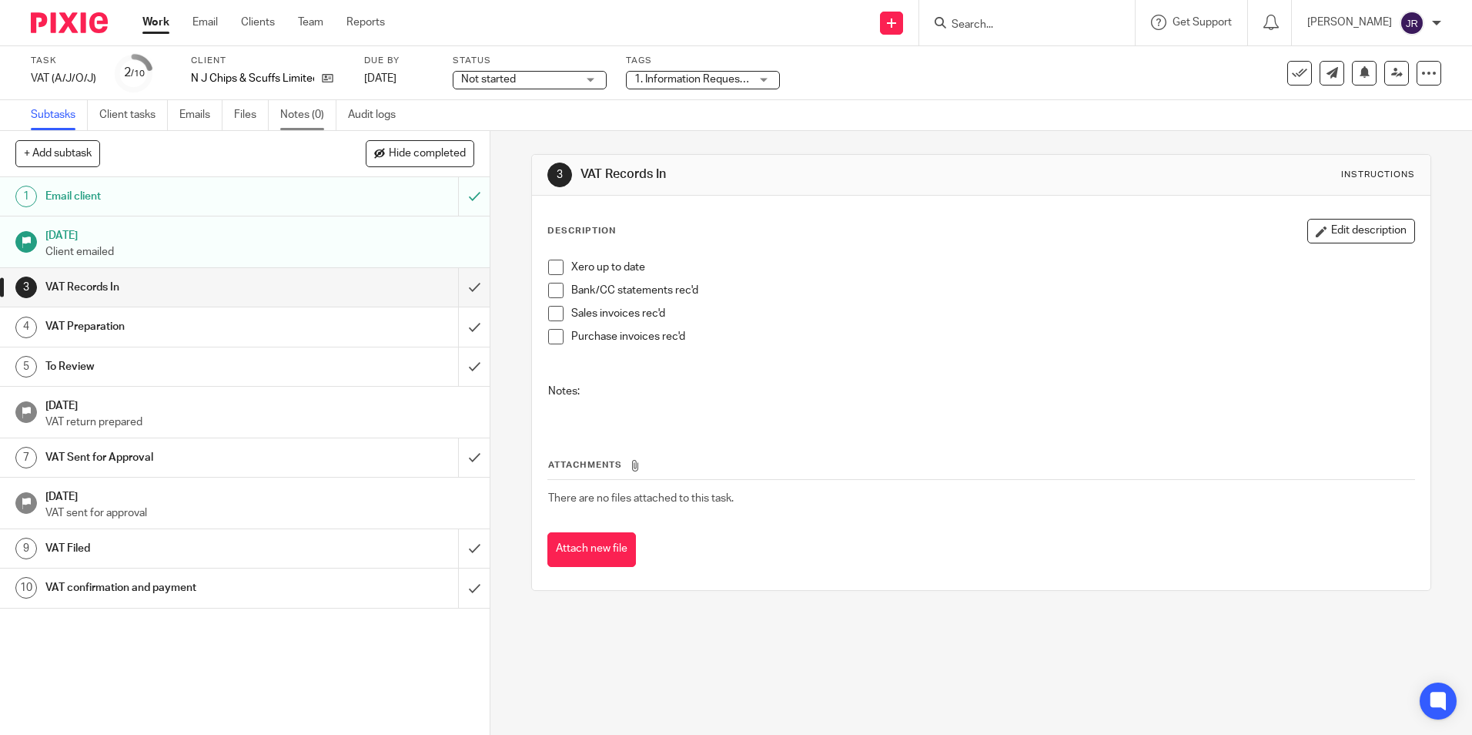
click at [305, 112] on link "Notes (0)" at bounding box center [308, 115] width 56 height 30
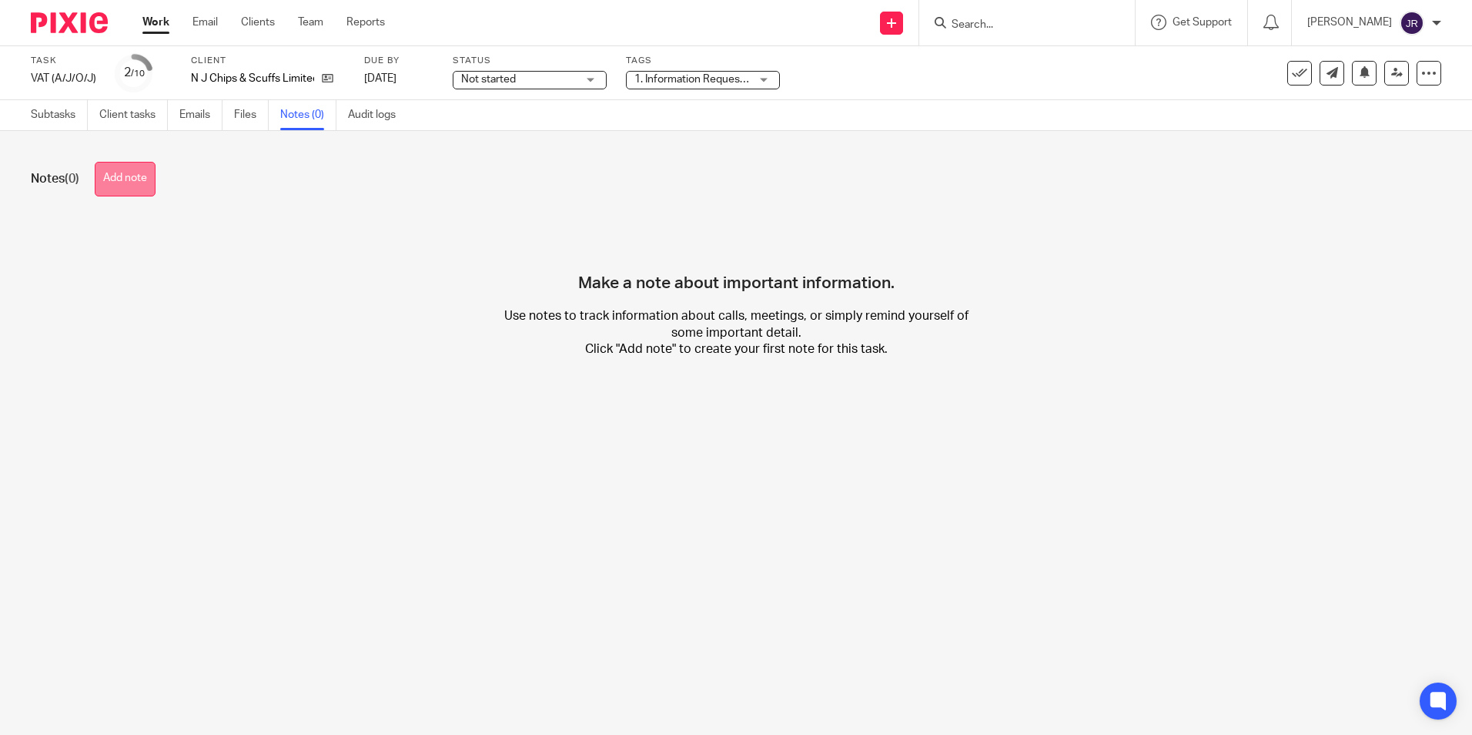
click at [147, 177] on button "Add note" at bounding box center [125, 179] width 61 height 35
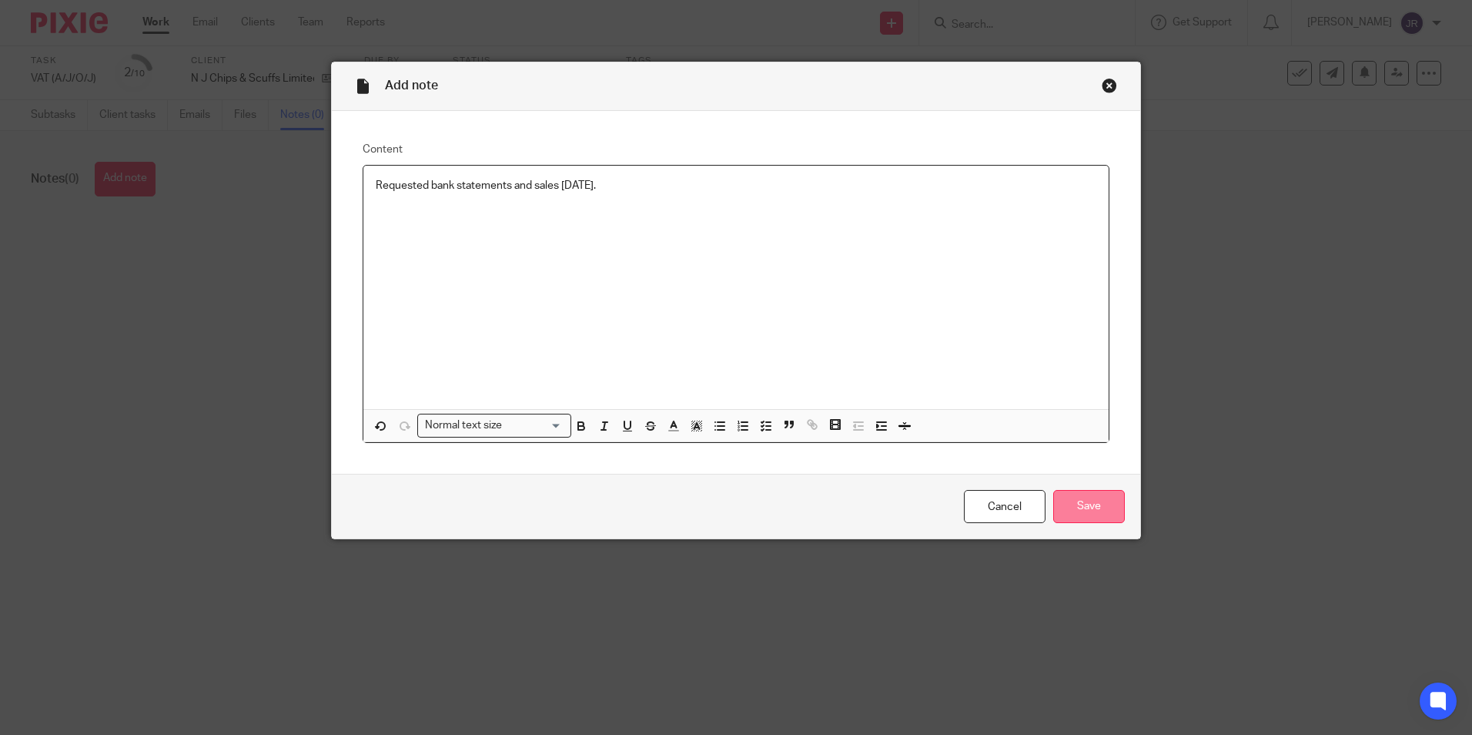
click at [1094, 512] on input "Save" at bounding box center [1089, 506] width 72 height 33
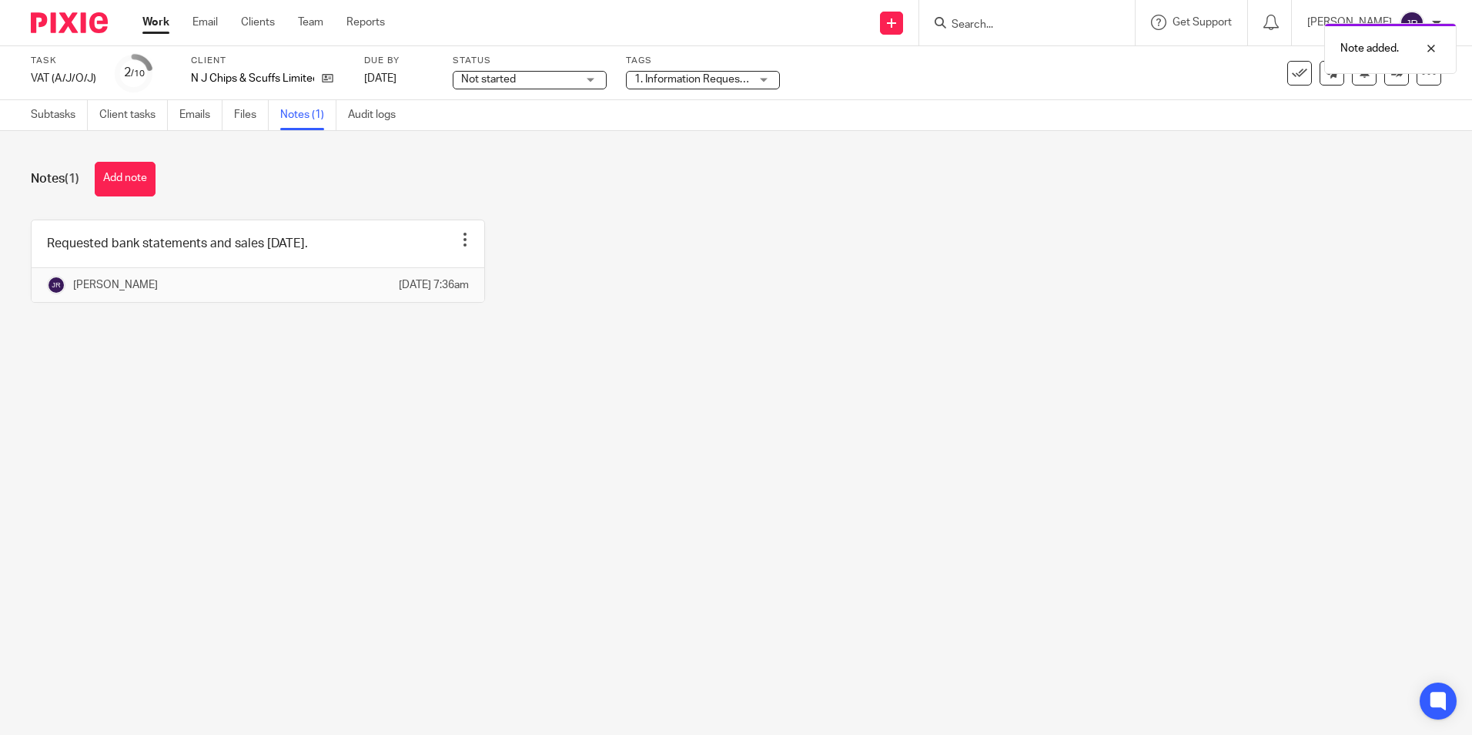
click at [166, 27] on link "Work" at bounding box center [155, 22] width 27 height 15
